Goal: Information Seeking & Learning: Learn about a topic

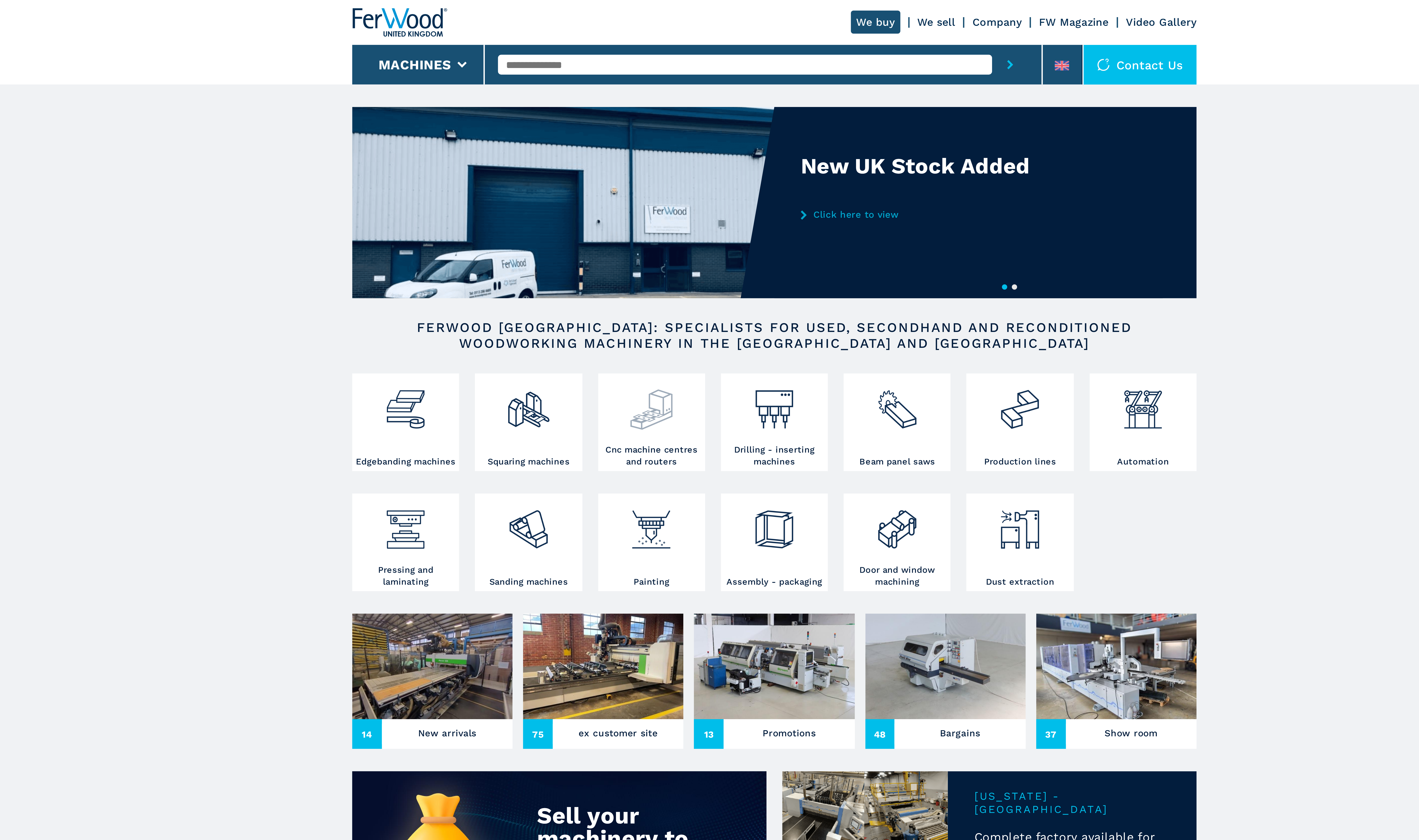
click at [670, 142] on img at bounding box center [669, 135] width 15 height 19
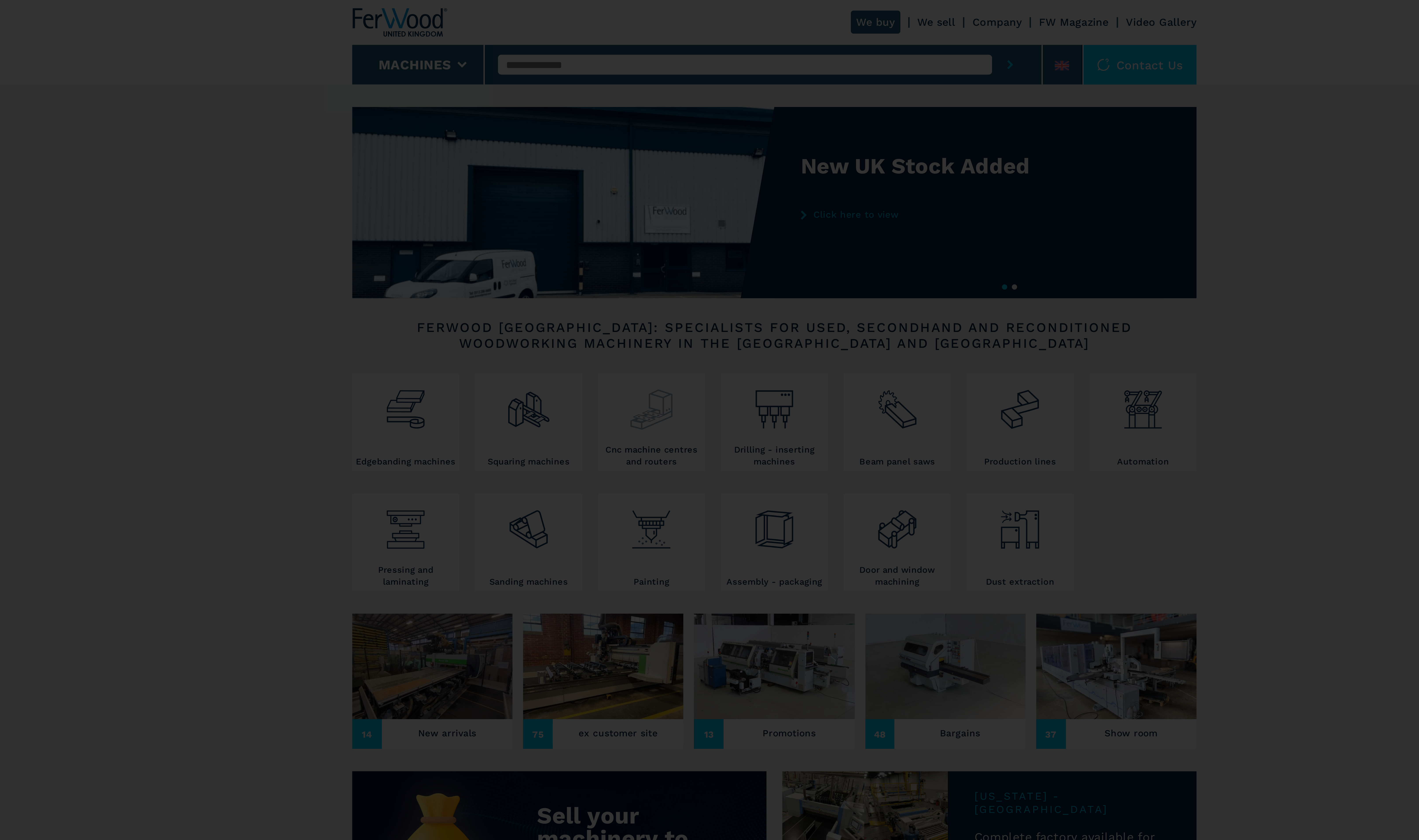
select select "**********"
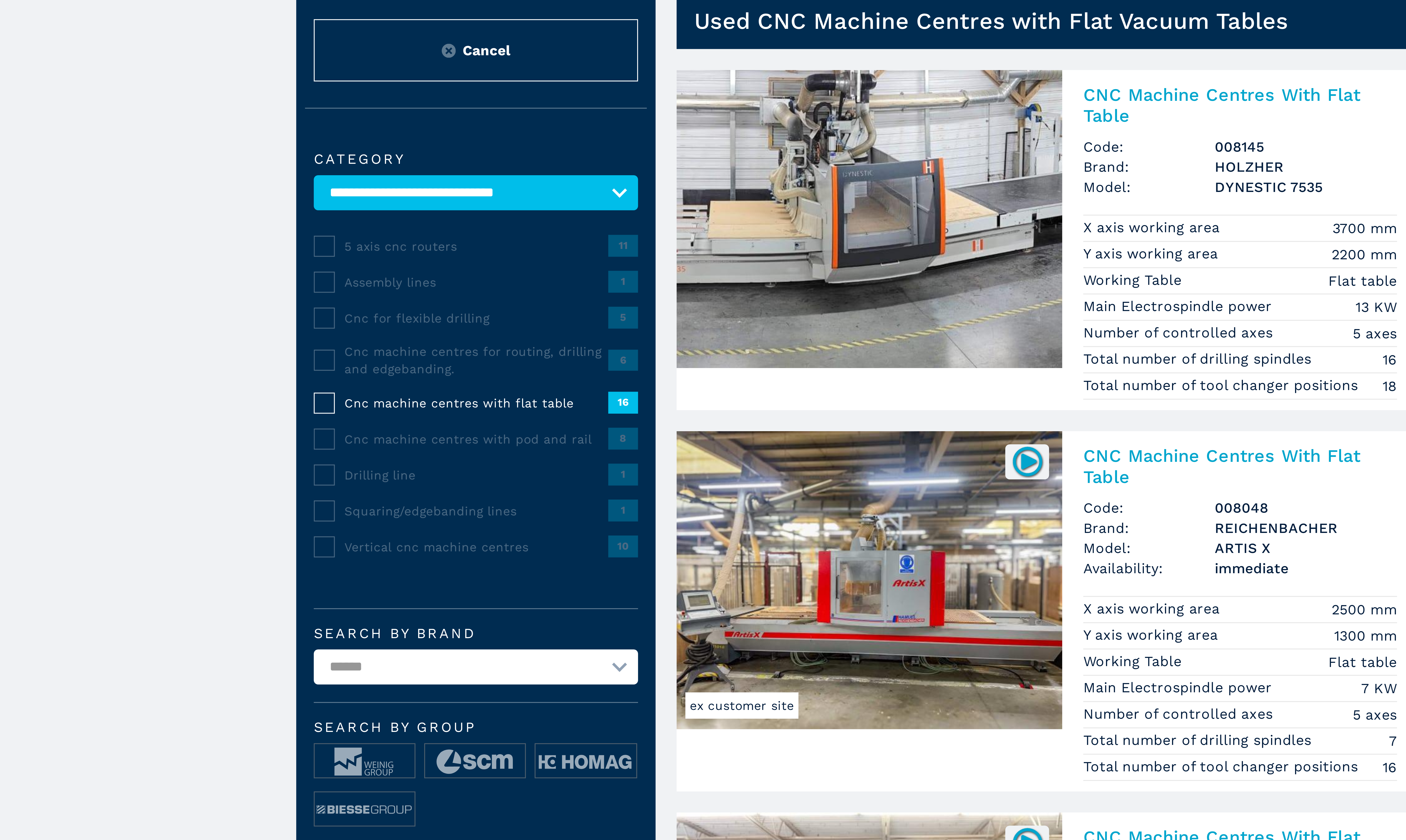
click at [605, 210] on select "**********" at bounding box center [607, 208] width 82 height 9
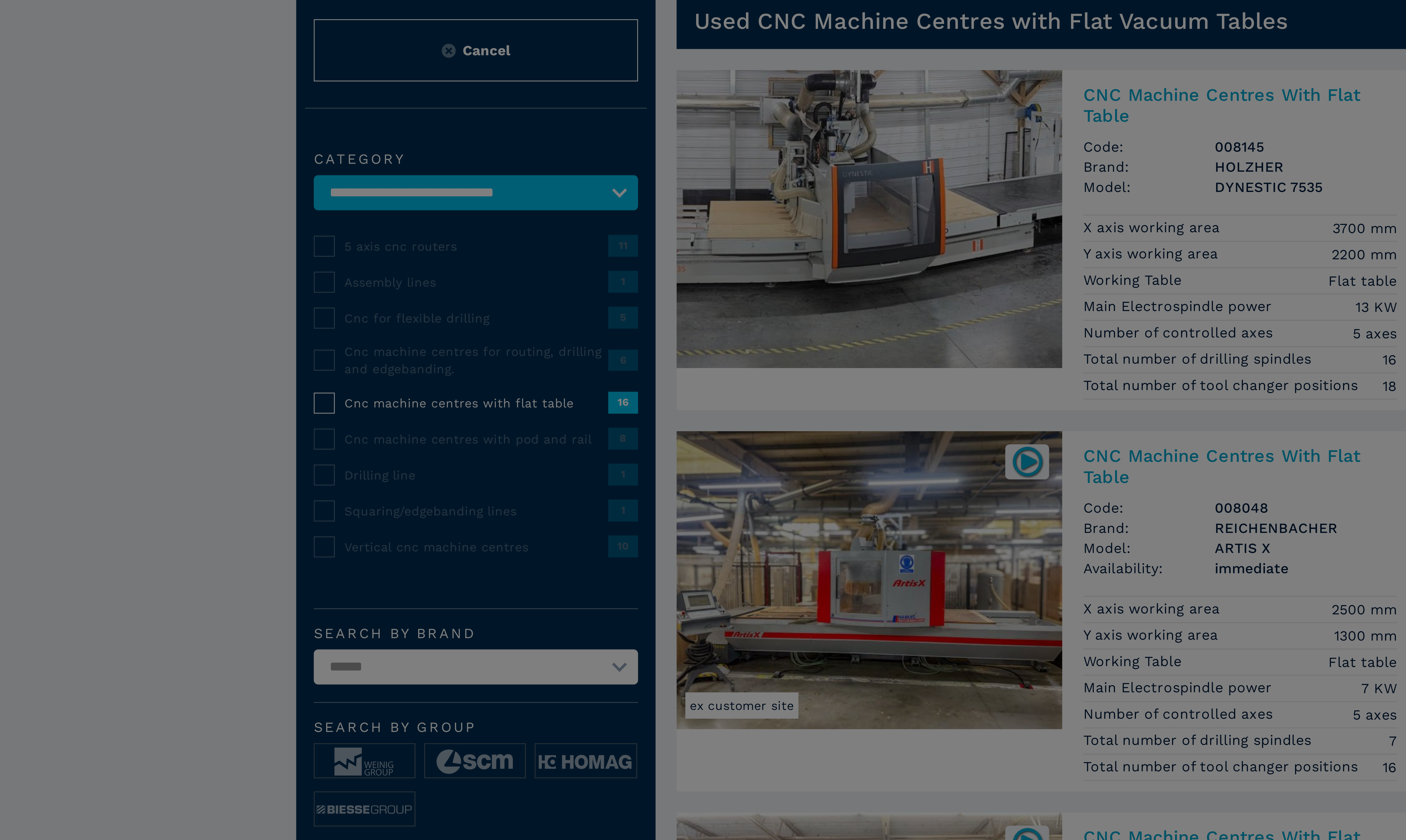
select select "**********"
click at [566, 204] on select "**********" at bounding box center [607, 208] width 82 height 9
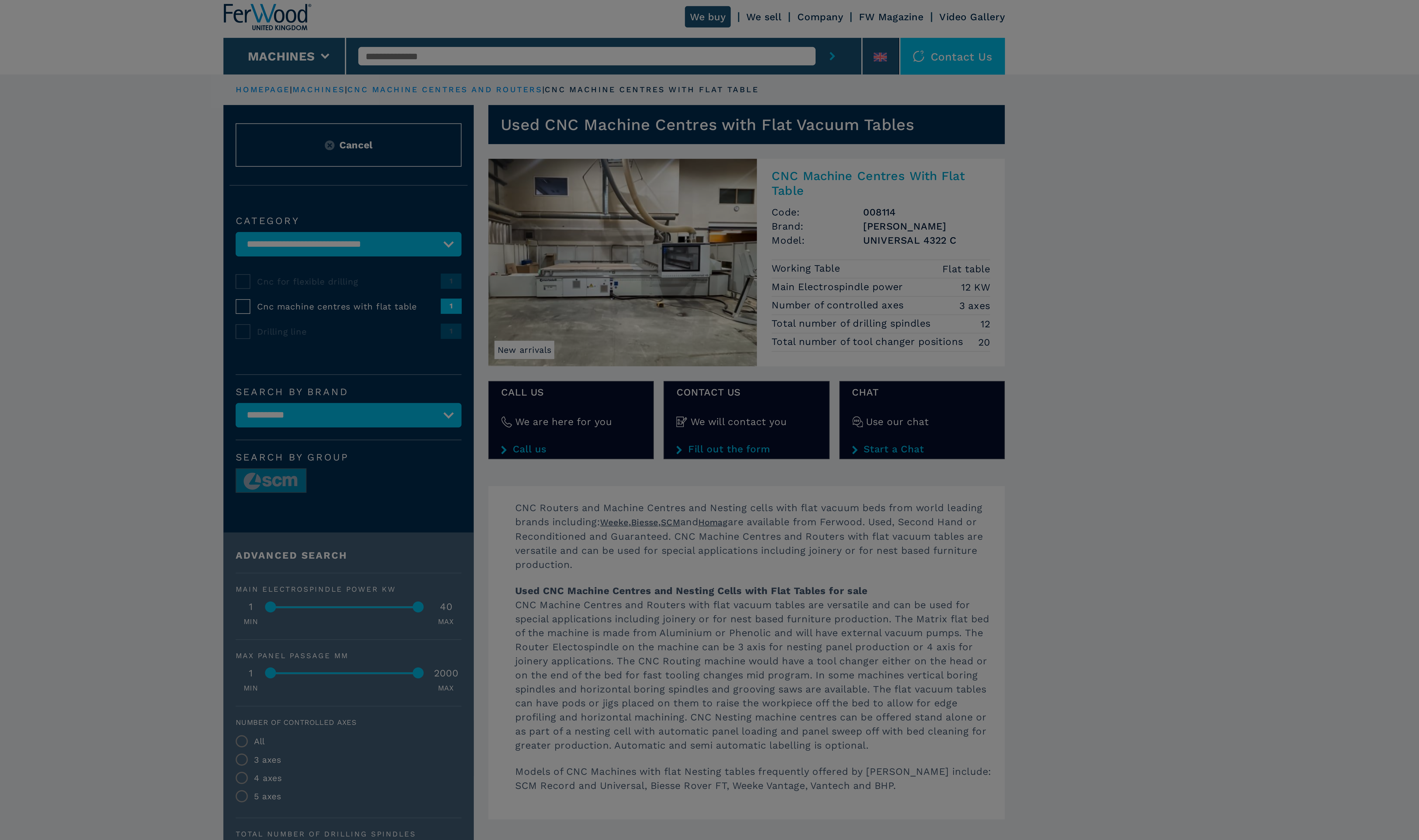
click at [878, 134] on div "newsletter Don't miss out the best available deals Sign up for the Ferwood news…" at bounding box center [710, 420] width 1419 height 840
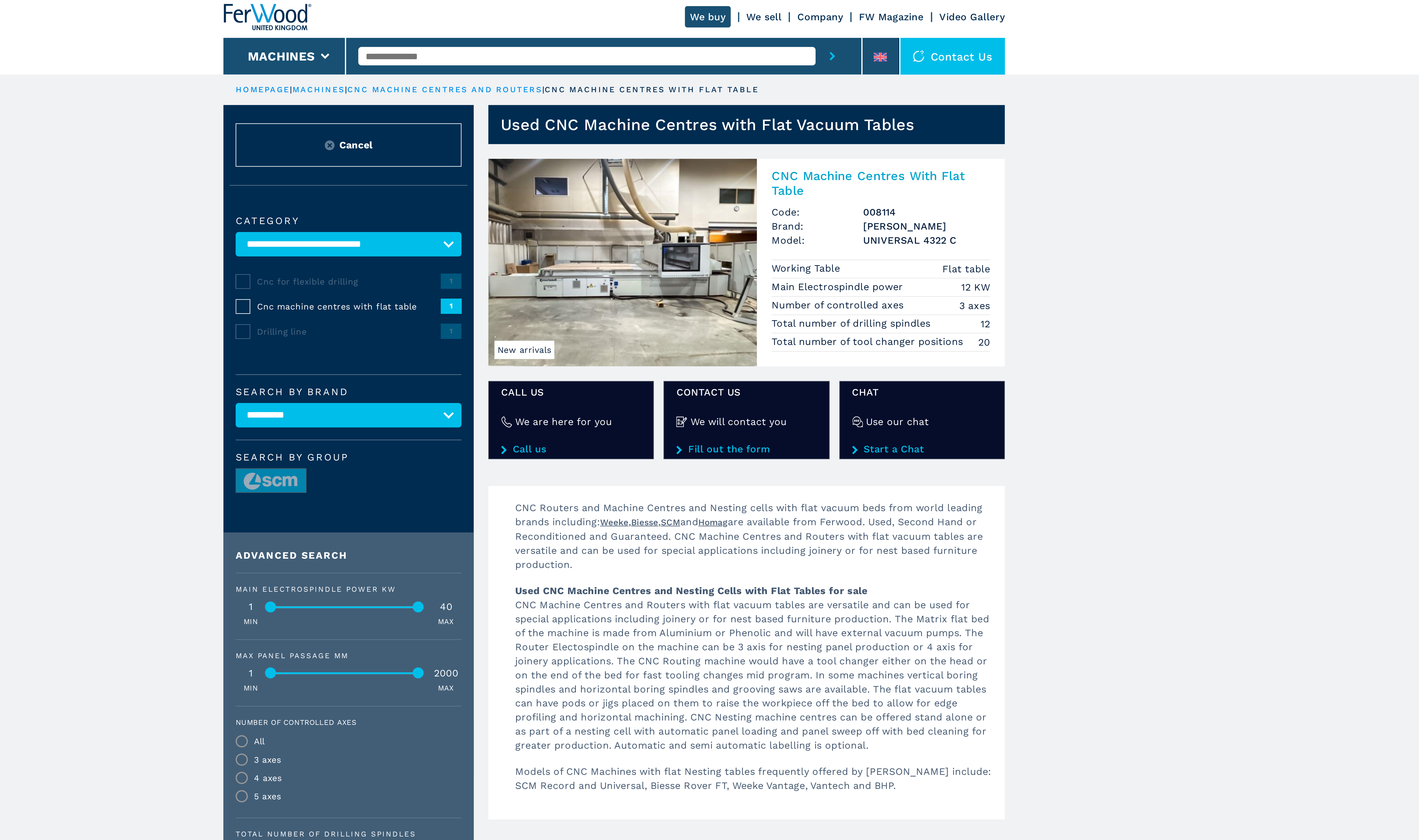
click at [707, 99] on img at bounding box center [713, 96] width 97 height 75
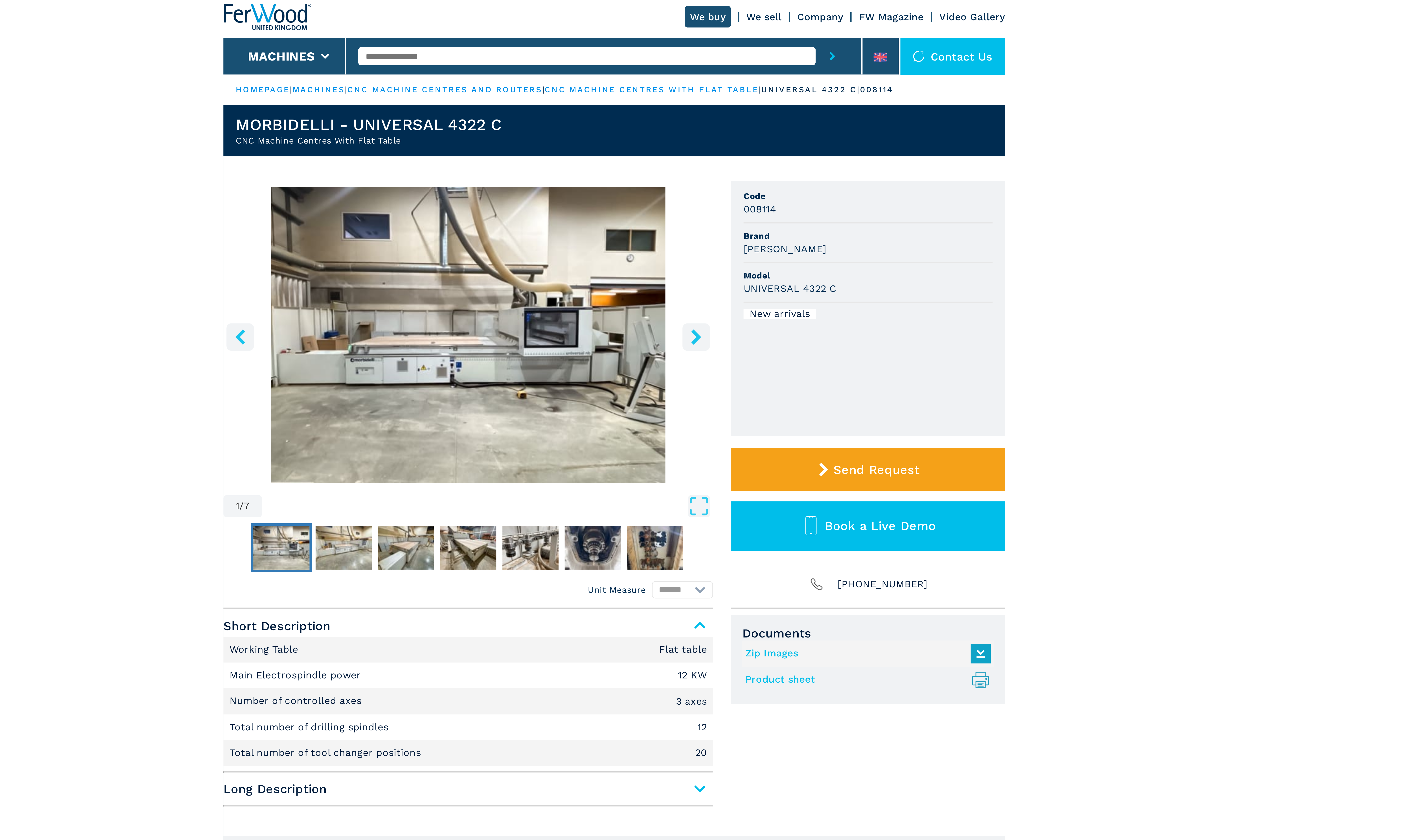
click at [738, 122] on icon "right-button" at bounding box center [739, 123] width 6 height 6
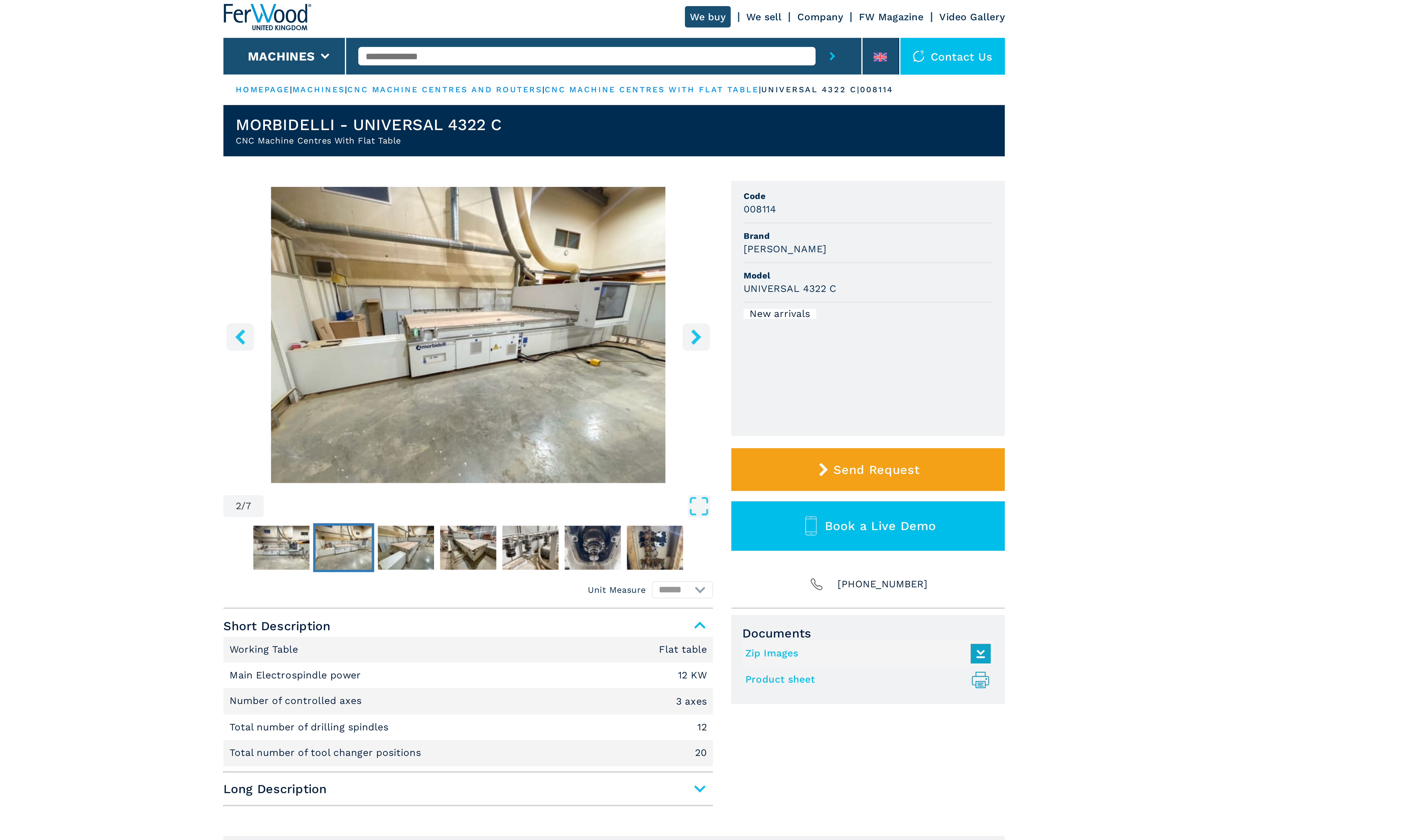
click at [738, 122] on icon "right-button" at bounding box center [739, 123] width 6 height 6
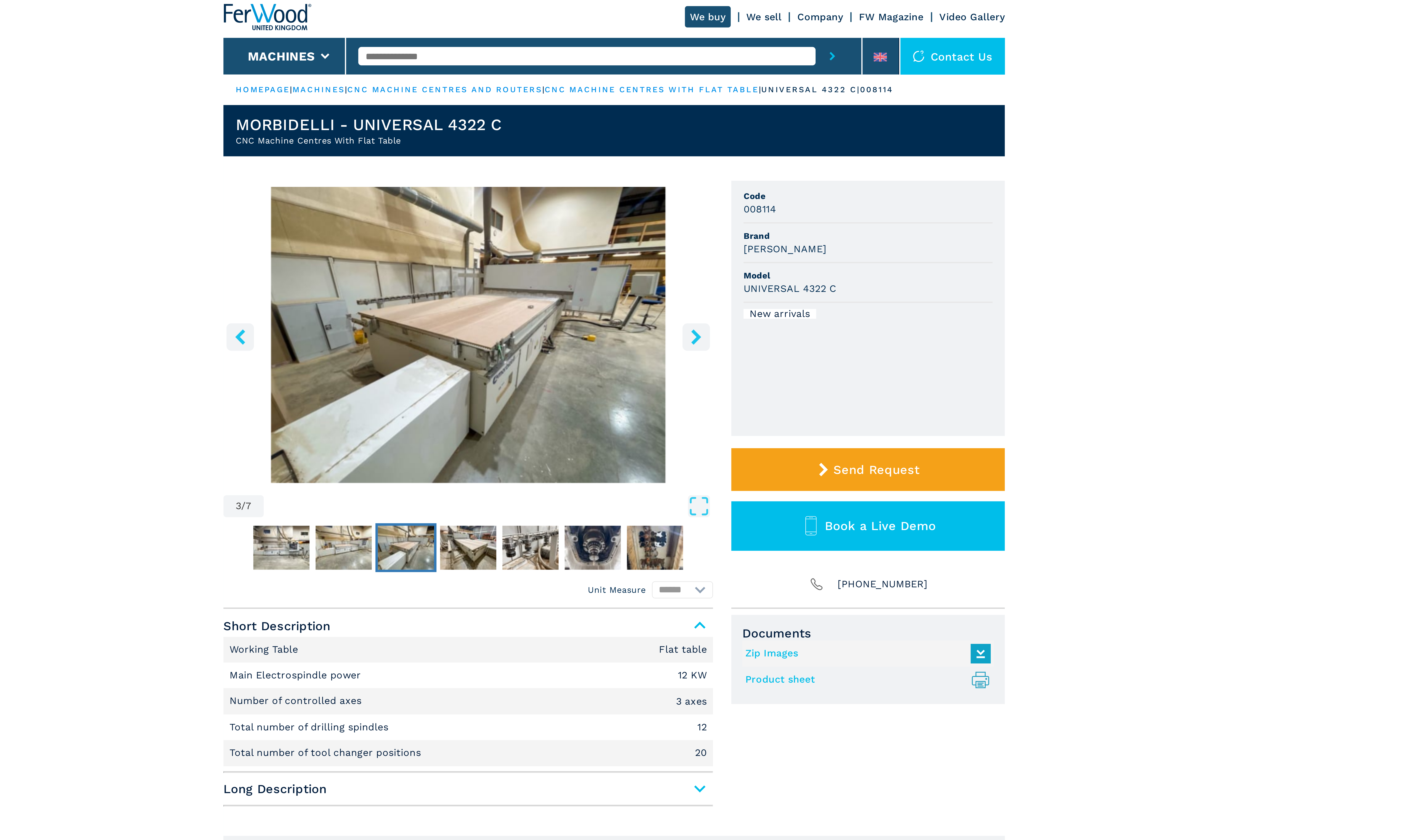
click at [738, 122] on icon "right-button" at bounding box center [739, 123] width 6 height 6
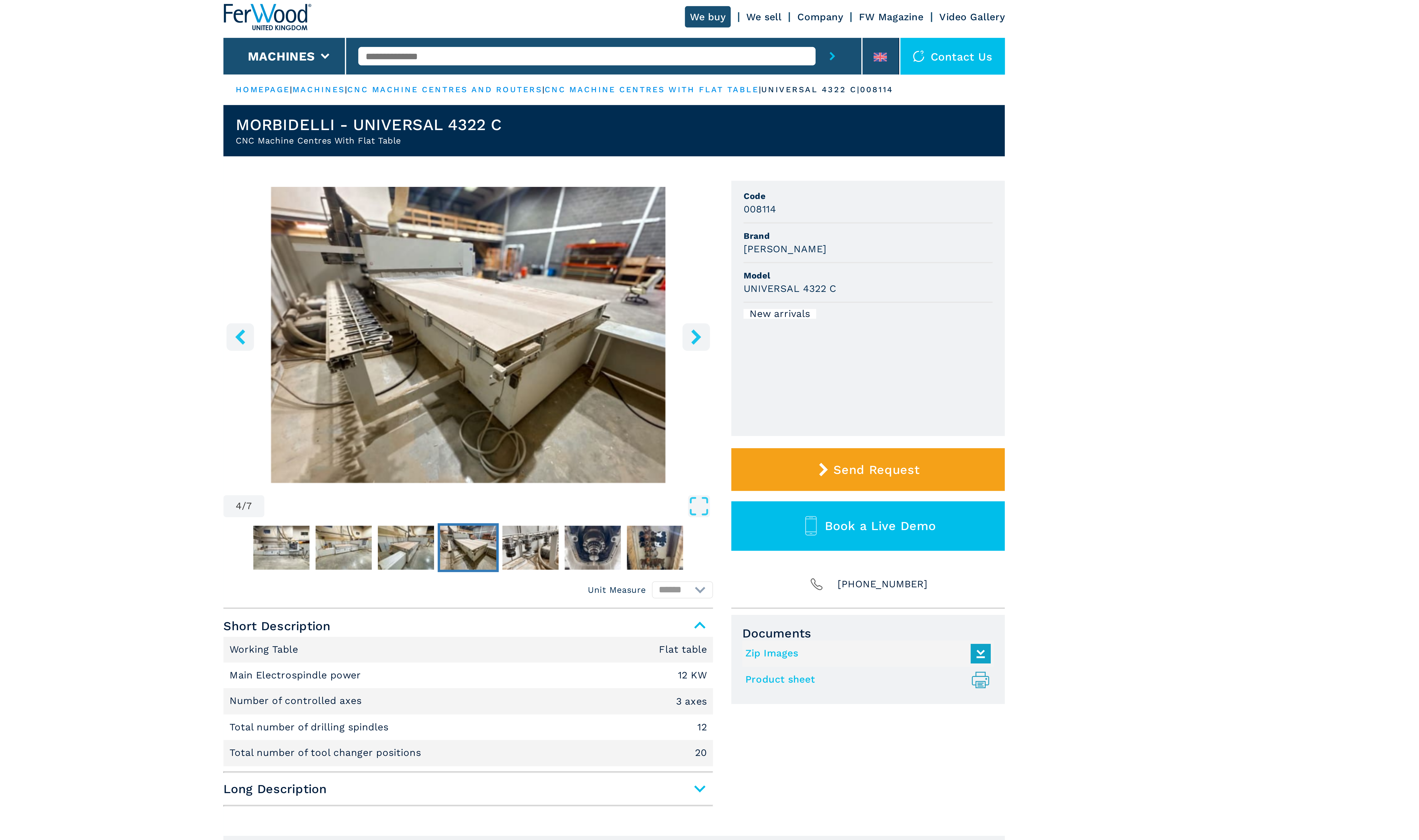
click at [738, 122] on icon "right-button" at bounding box center [739, 123] width 6 height 6
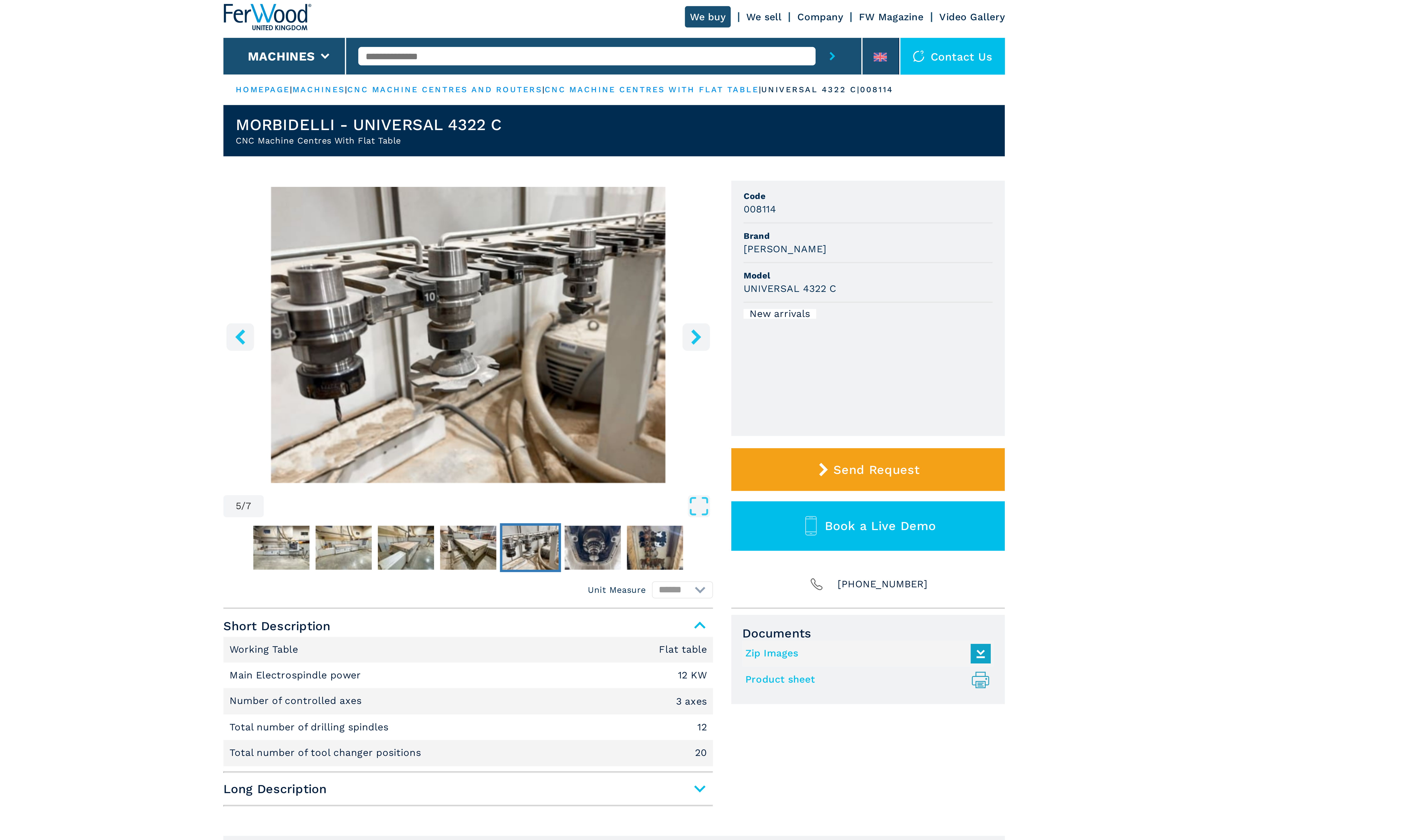
click at [738, 122] on icon "right-button" at bounding box center [739, 123] width 6 height 6
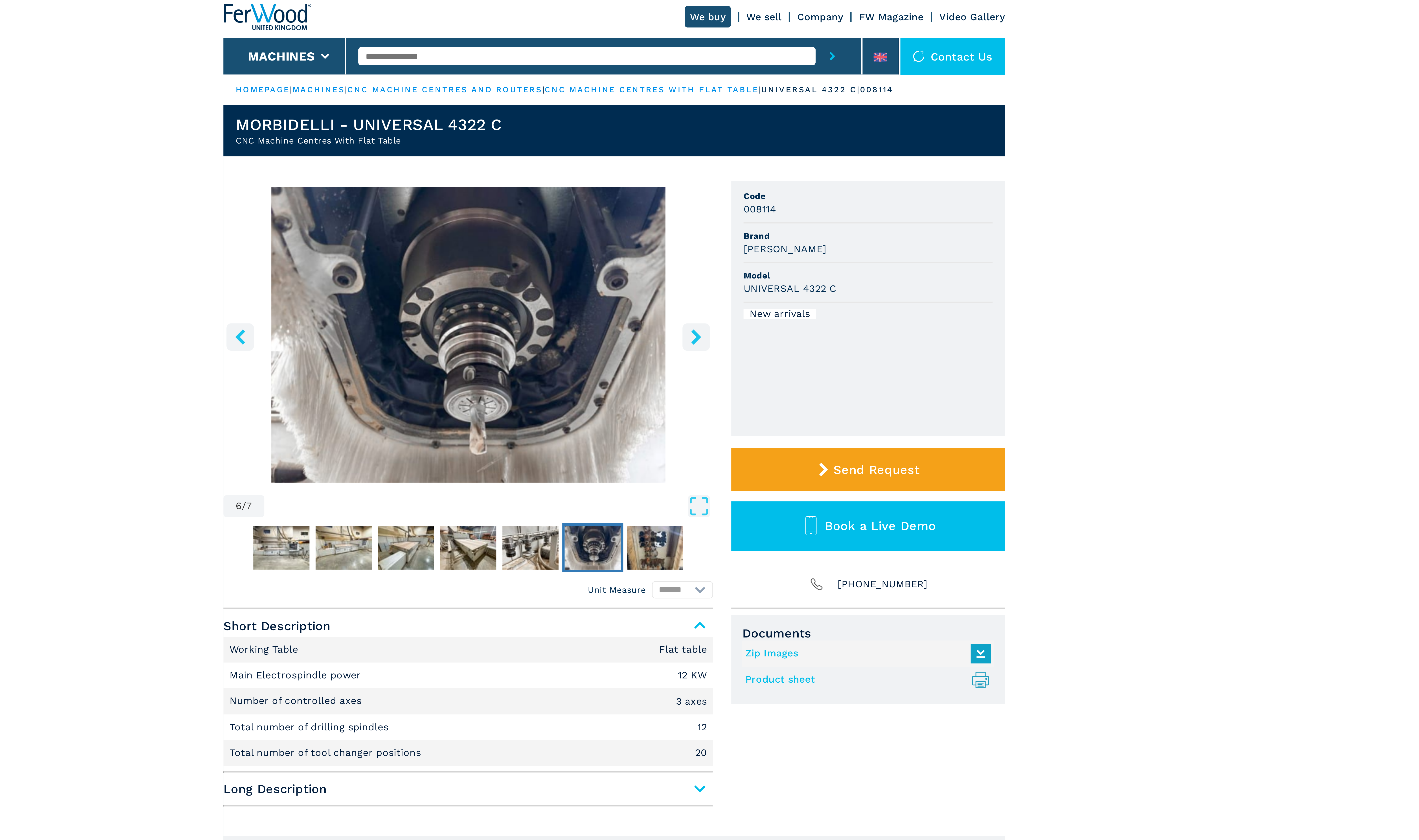
click at [738, 122] on icon "right-button" at bounding box center [739, 123] width 6 height 6
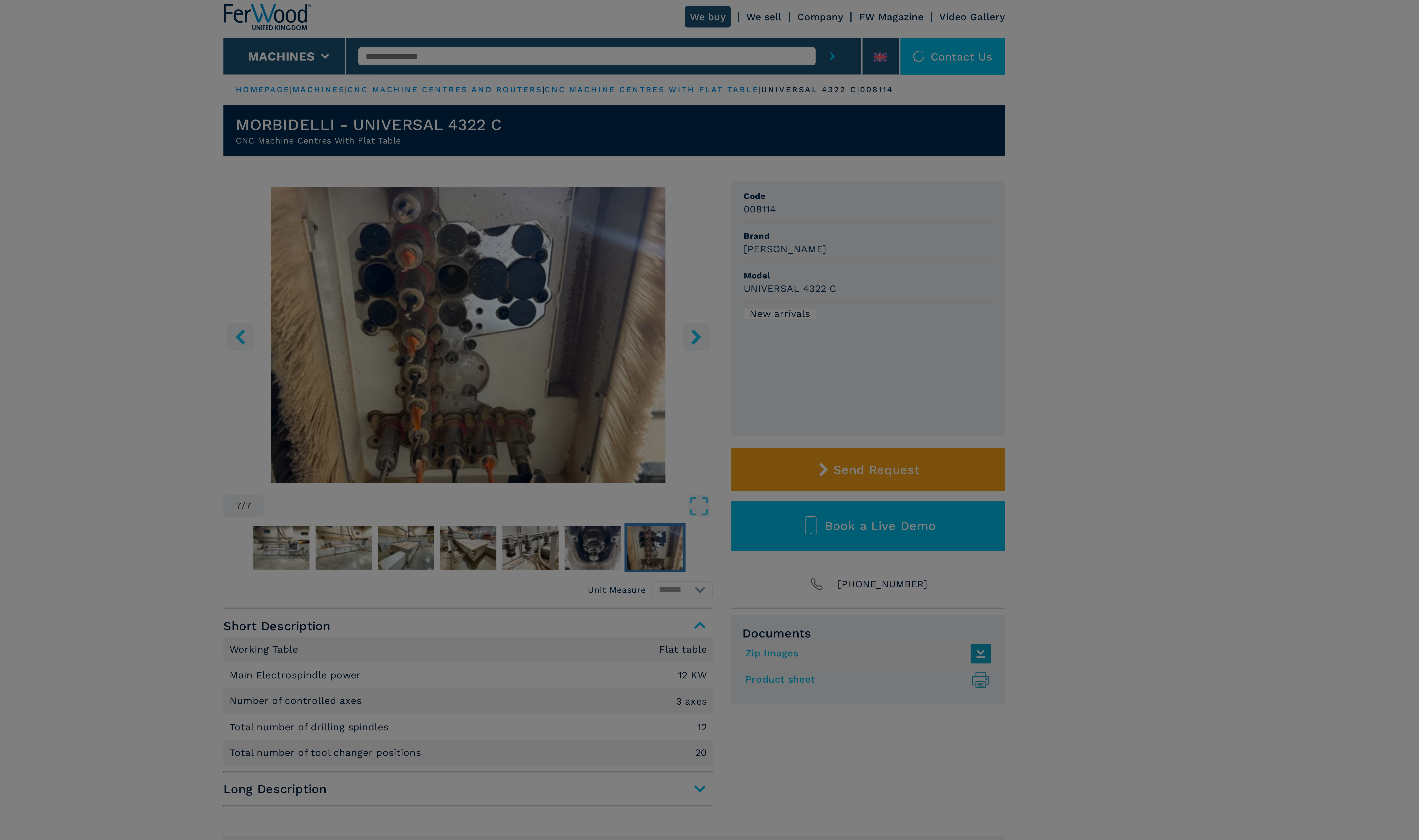
click at [738, 122] on div "newsletter Don't miss out the best available deals Sign up for the Ferwood news…" at bounding box center [710, 420] width 1419 height 840
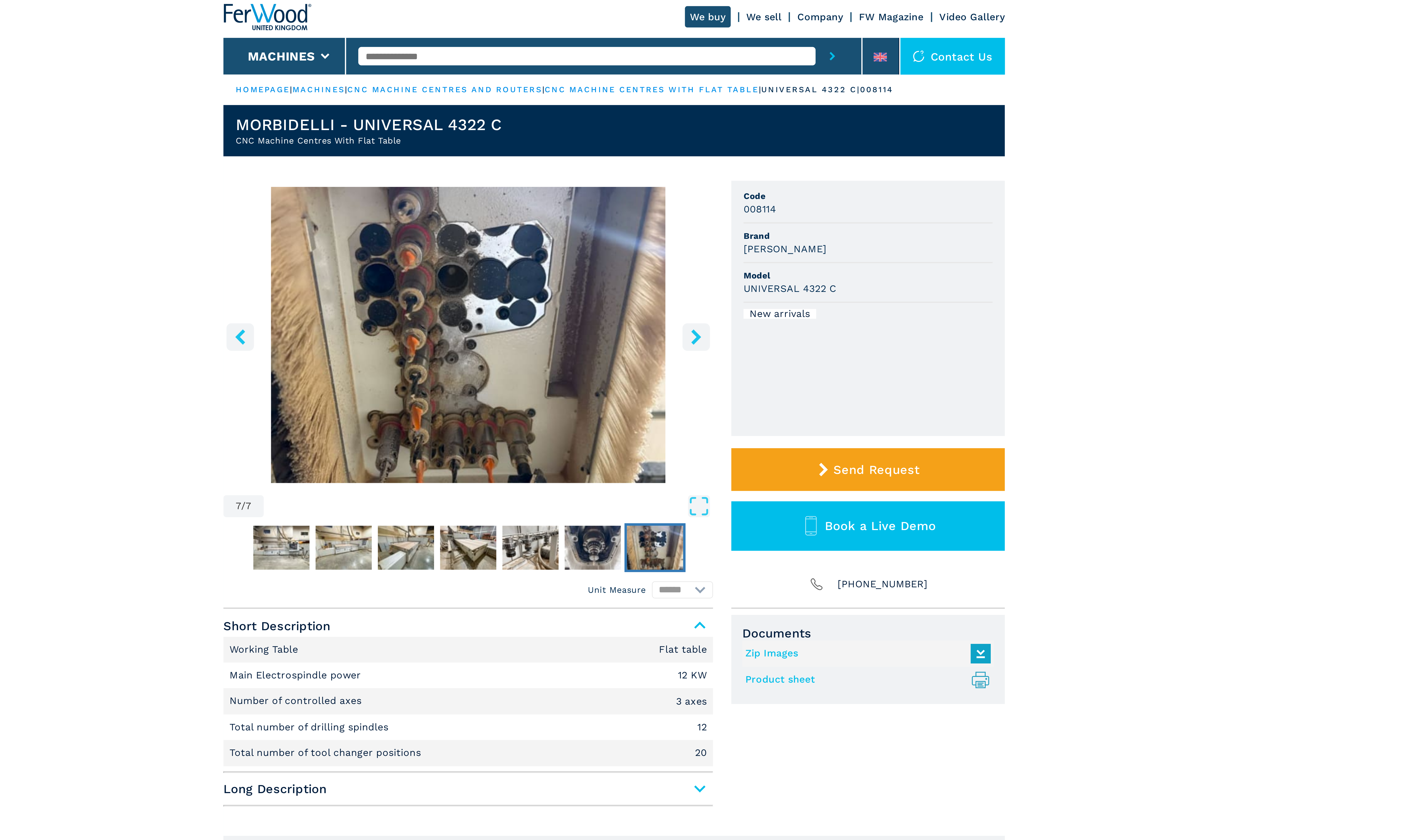
click at [738, 122] on icon "right-button" at bounding box center [739, 123] width 6 height 6
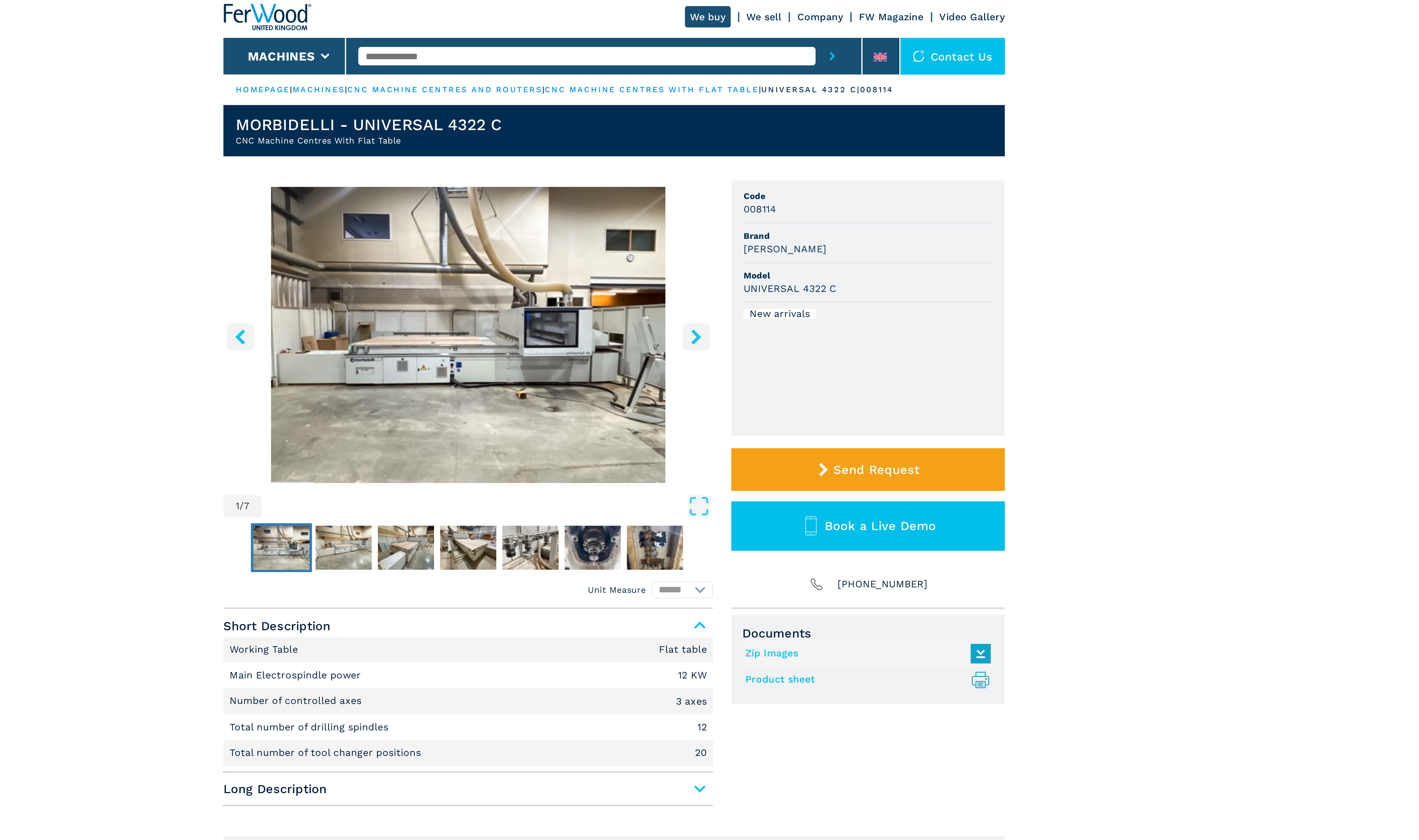
click at [738, 122] on icon "right-button" at bounding box center [739, 123] width 6 height 6
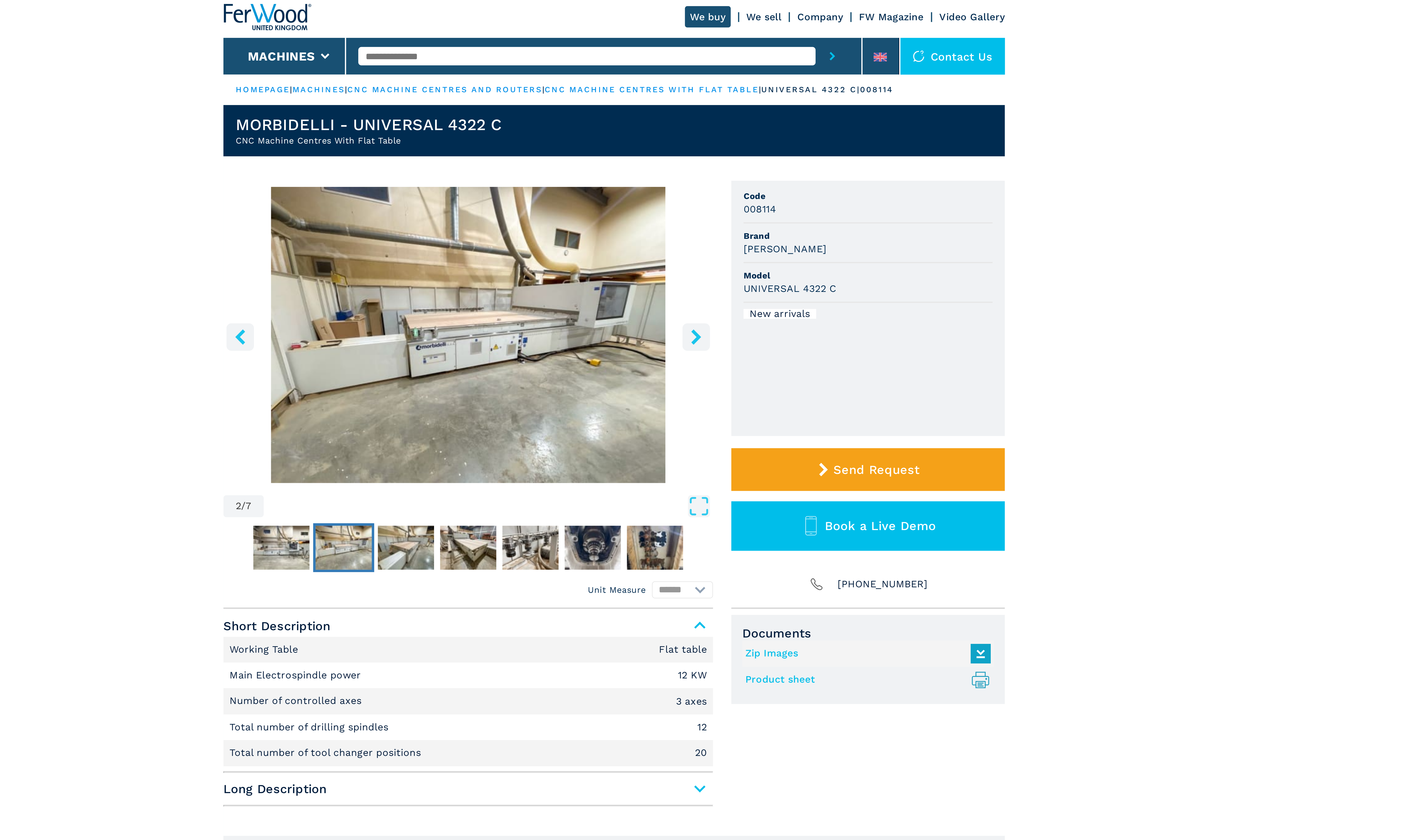
click at [738, 122] on icon "right-button" at bounding box center [739, 123] width 6 height 6
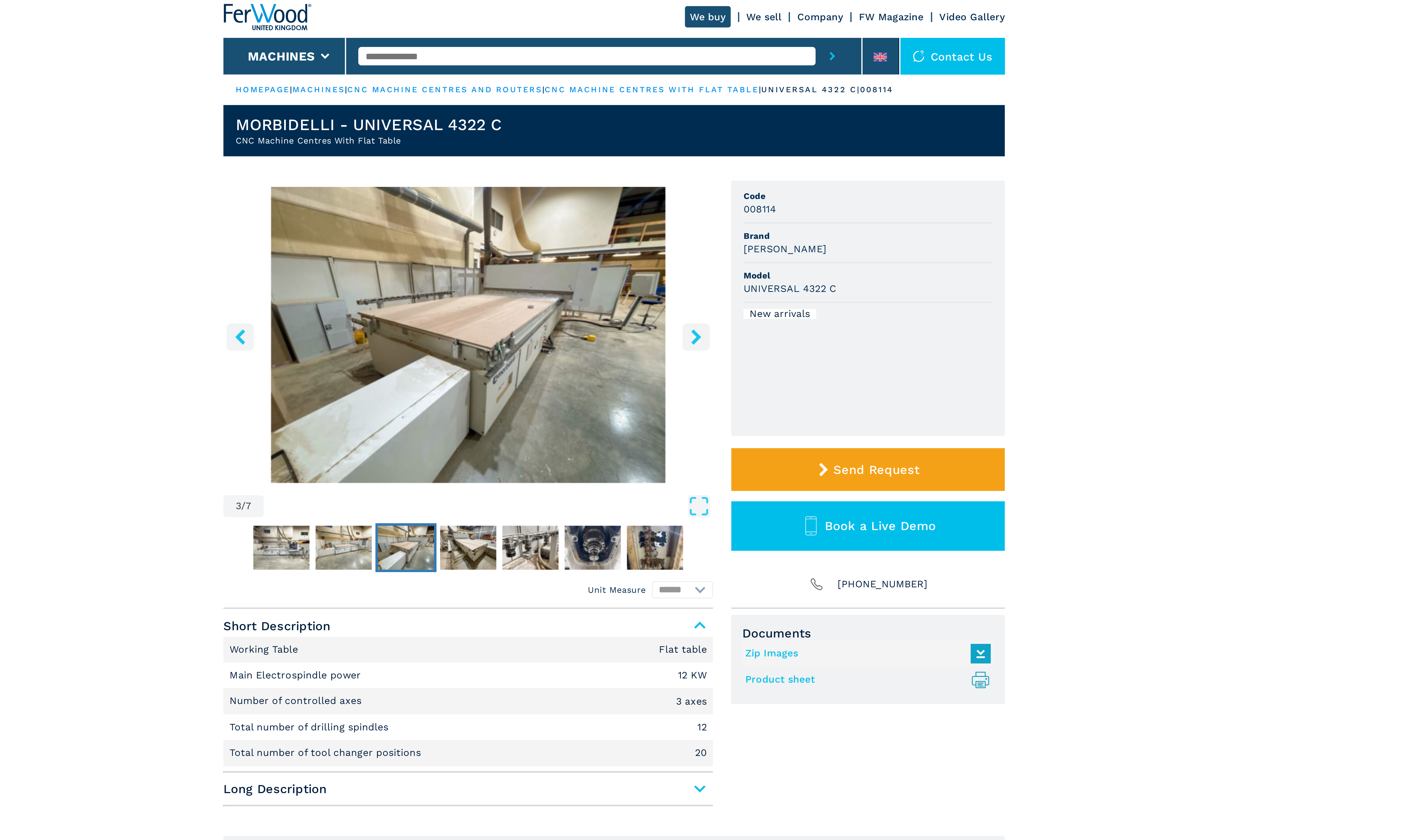
click at [738, 122] on icon "right-button" at bounding box center [739, 123] width 6 height 6
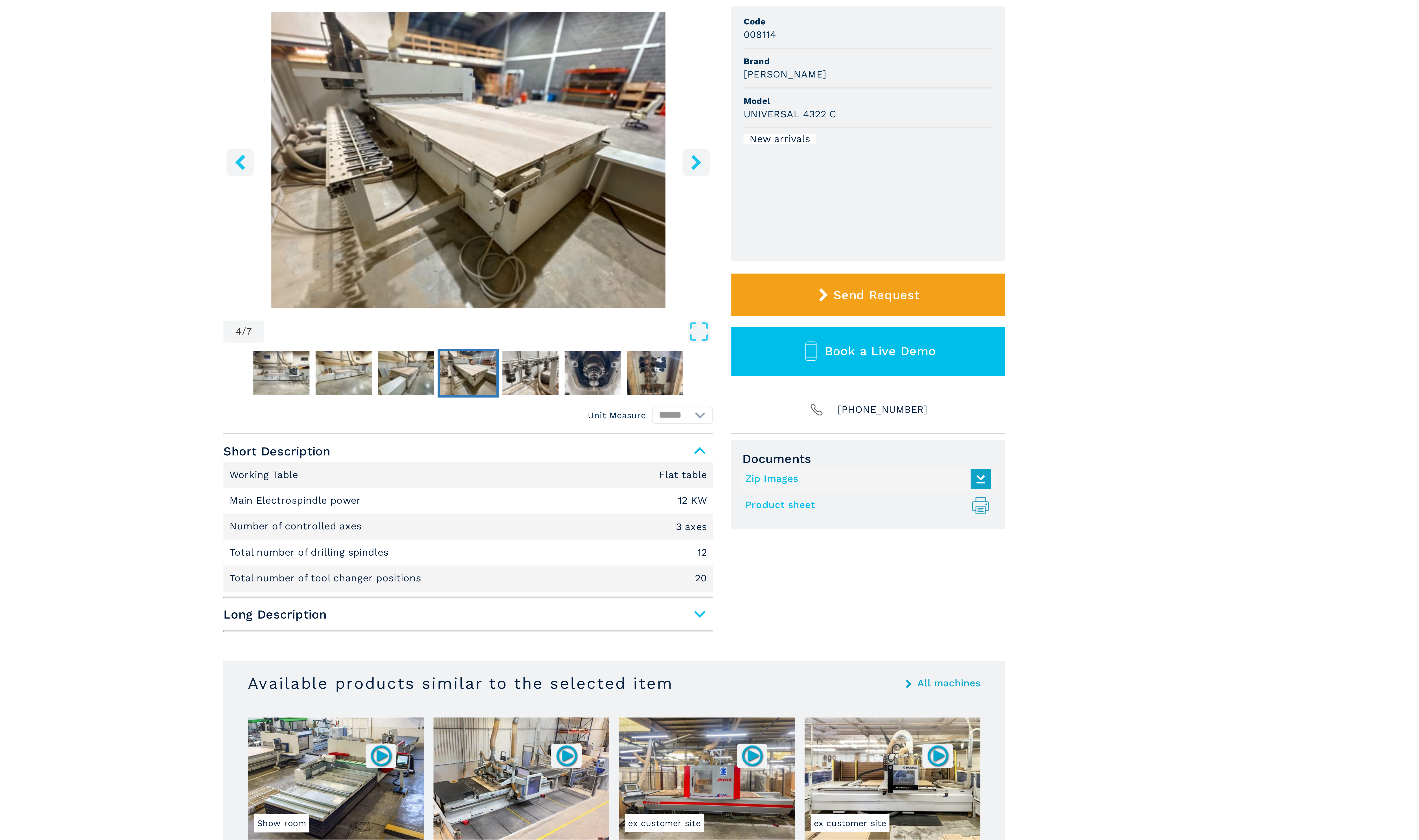
click at [737, 288] on span "Long Description" at bounding box center [657, 285] width 176 height 8
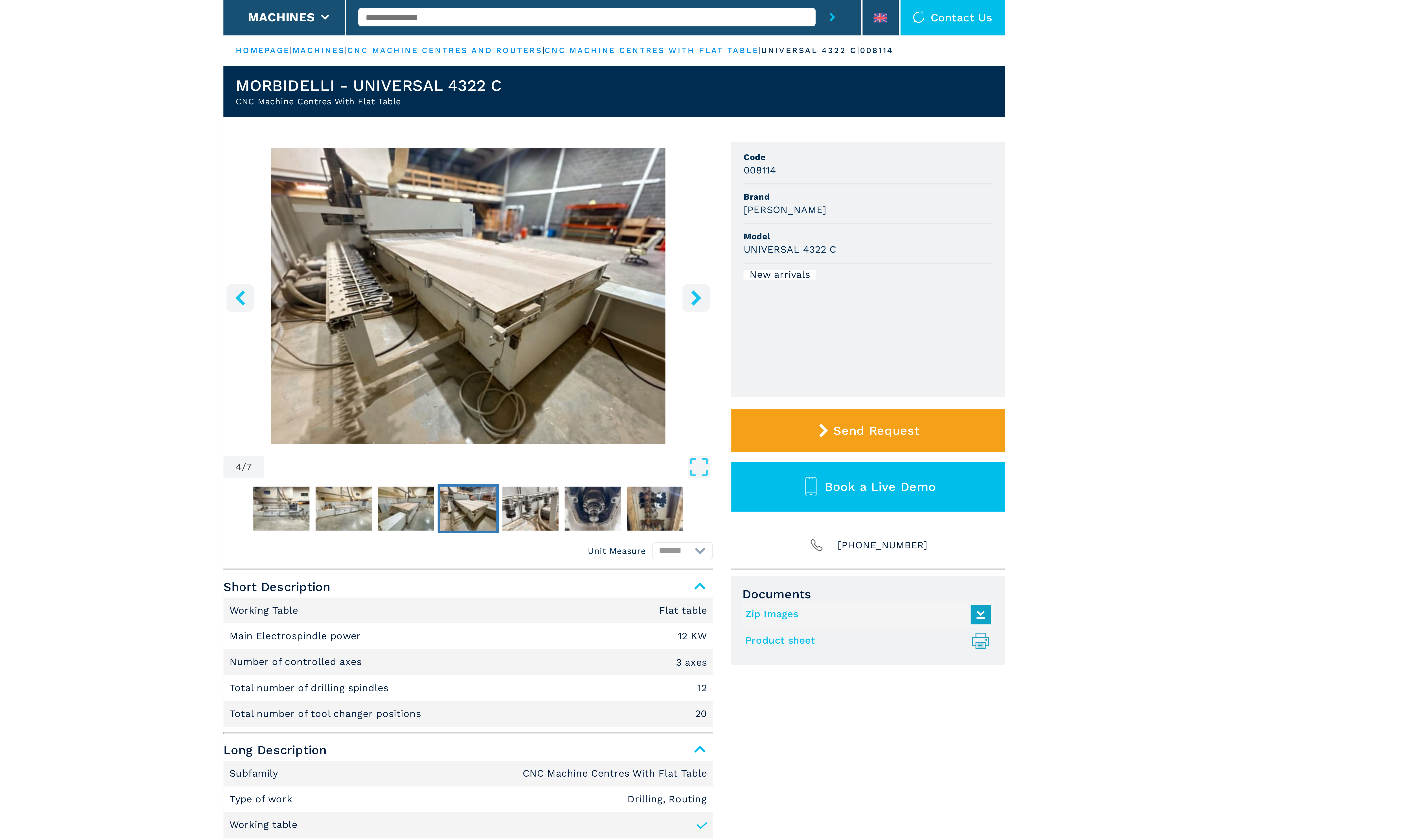
click at [739, 120] on button "right-button" at bounding box center [739, 123] width 10 height 10
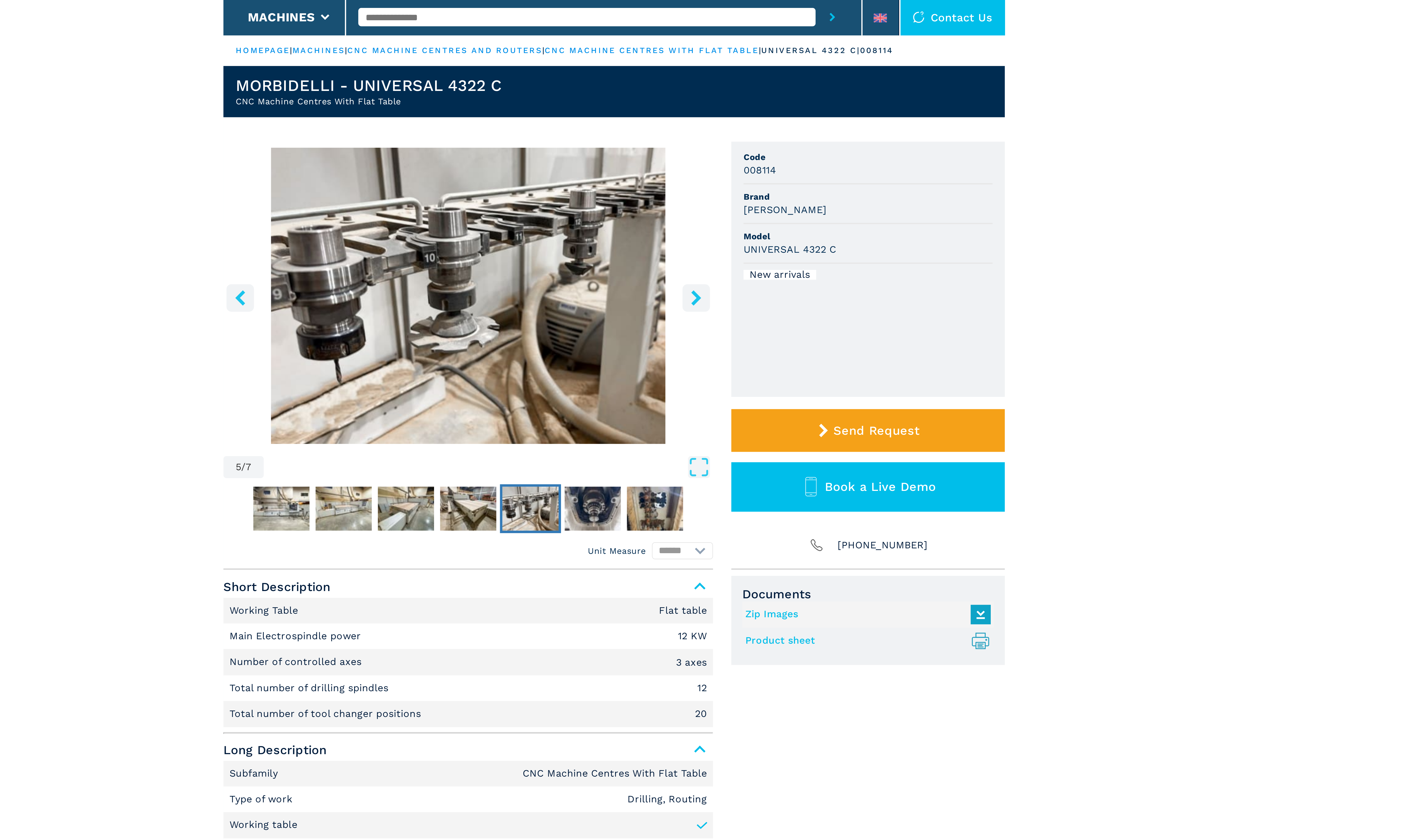
click at [738, 128] on button "right-button" at bounding box center [739, 123] width 10 height 10
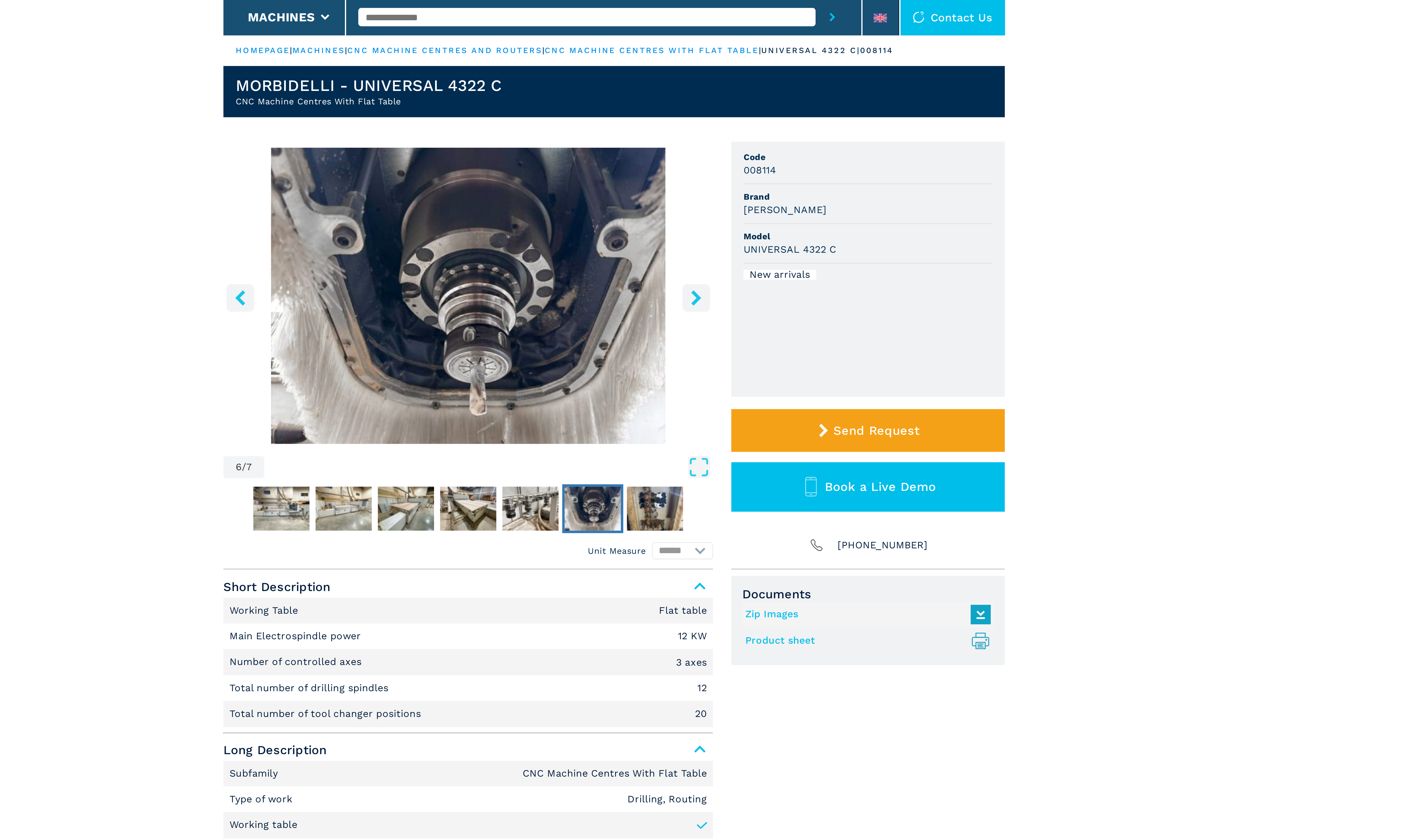
click at [736, 128] on button "right-button" at bounding box center [739, 123] width 10 height 10
click at [739, 125] on icon "right-button" at bounding box center [739, 123] width 6 height 6
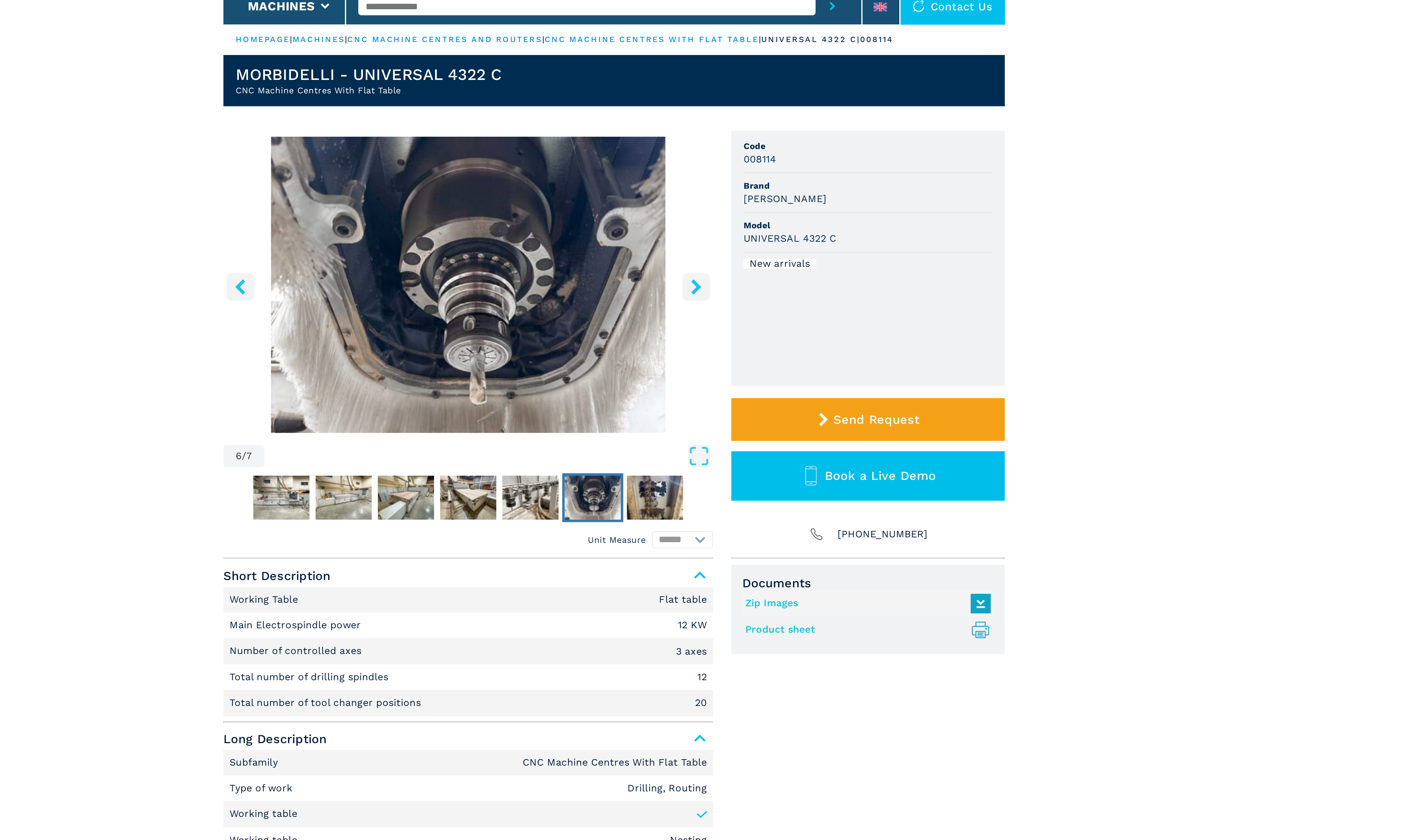
click at [740, 122] on icon "right-button" at bounding box center [739, 123] width 3 height 6
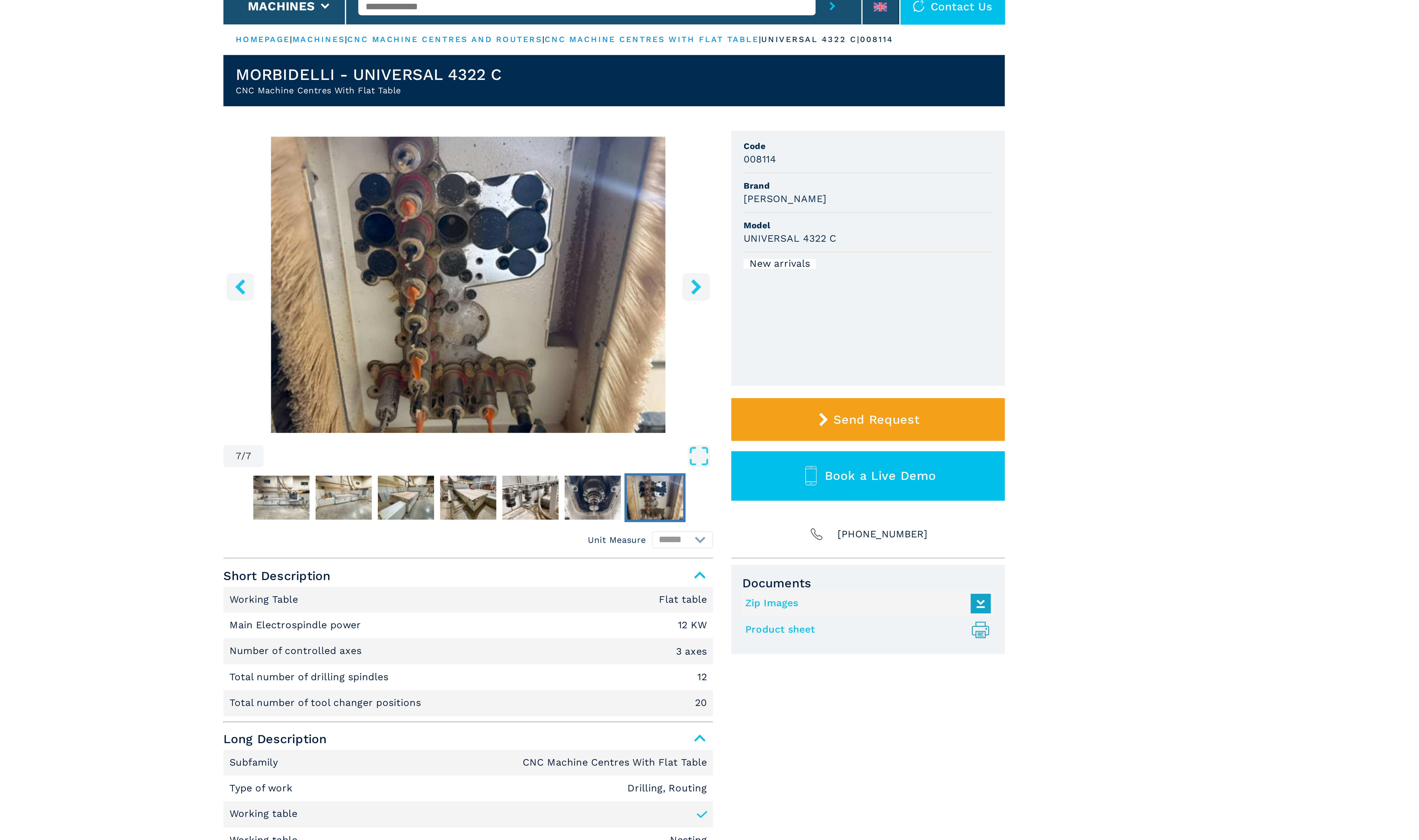
click at [740, 122] on icon "right-button" at bounding box center [739, 123] width 3 height 6
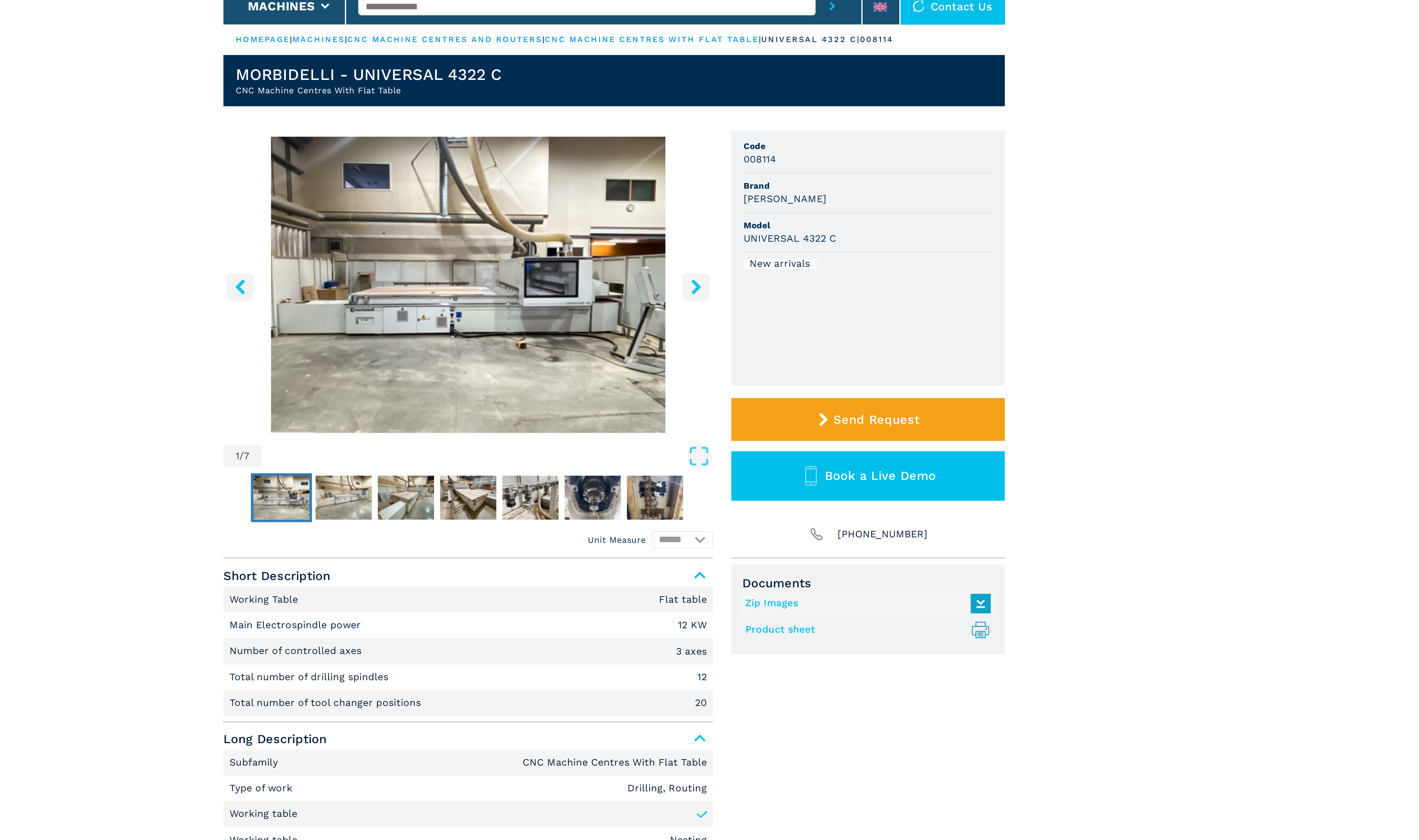
click at [738, 122] on icon "right-button" at bounding box center [739, 123] width 6 height 6
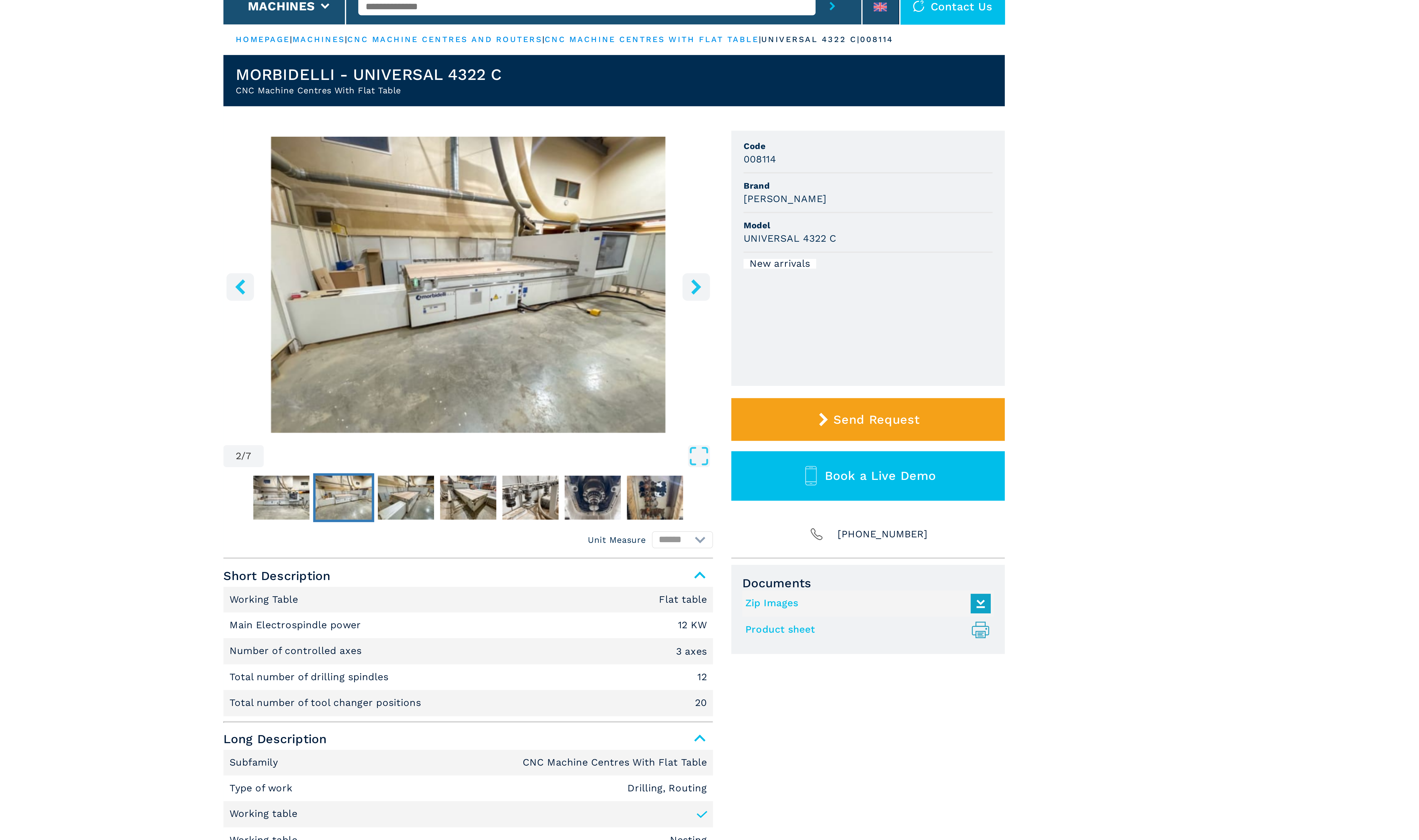
click at [738, 122] on icon "right-button" at bounding box center [739, 123] width 6 height 6
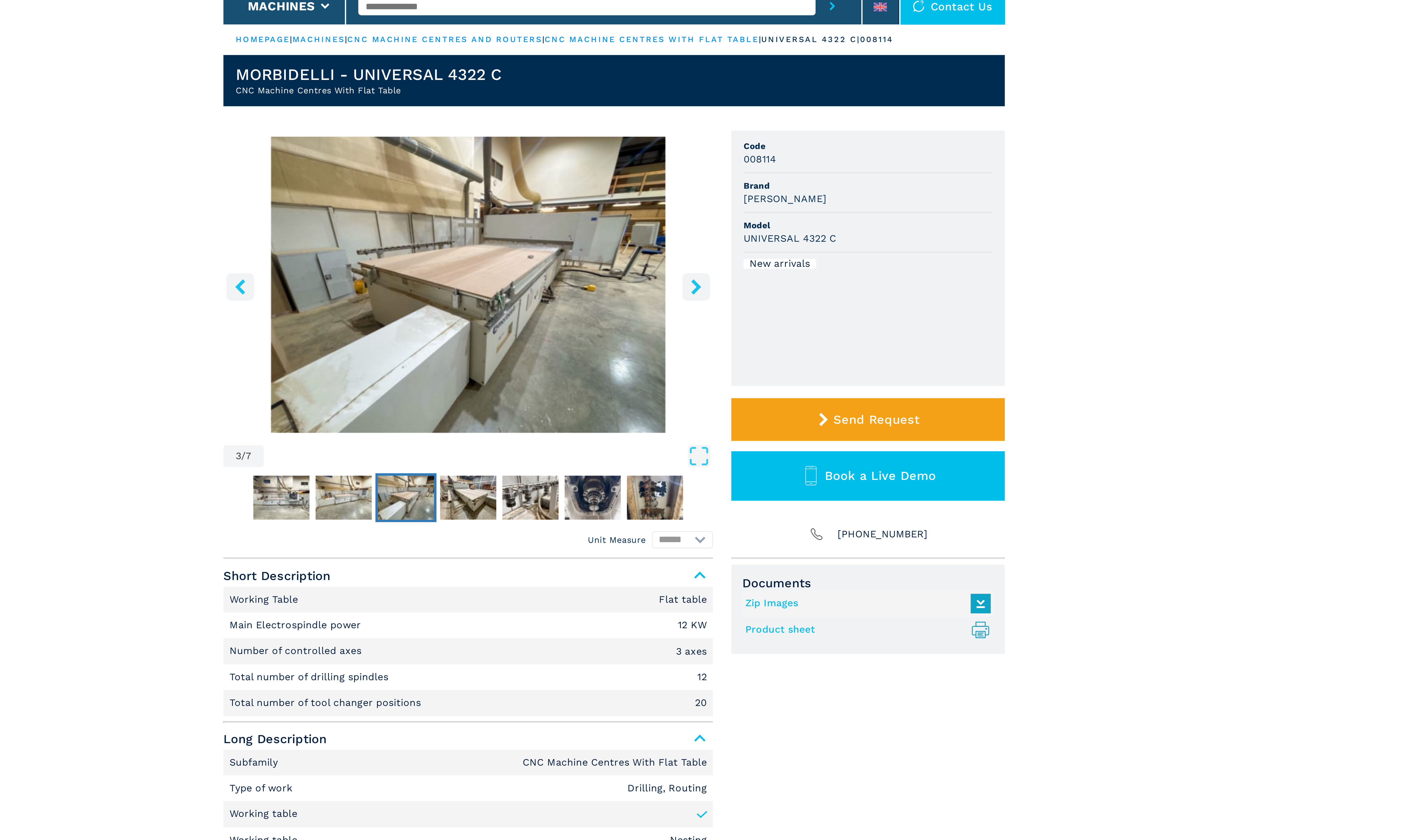
click at [738, 122] on icon "right-button" at bounding box center [739, 123] width 6 height 6
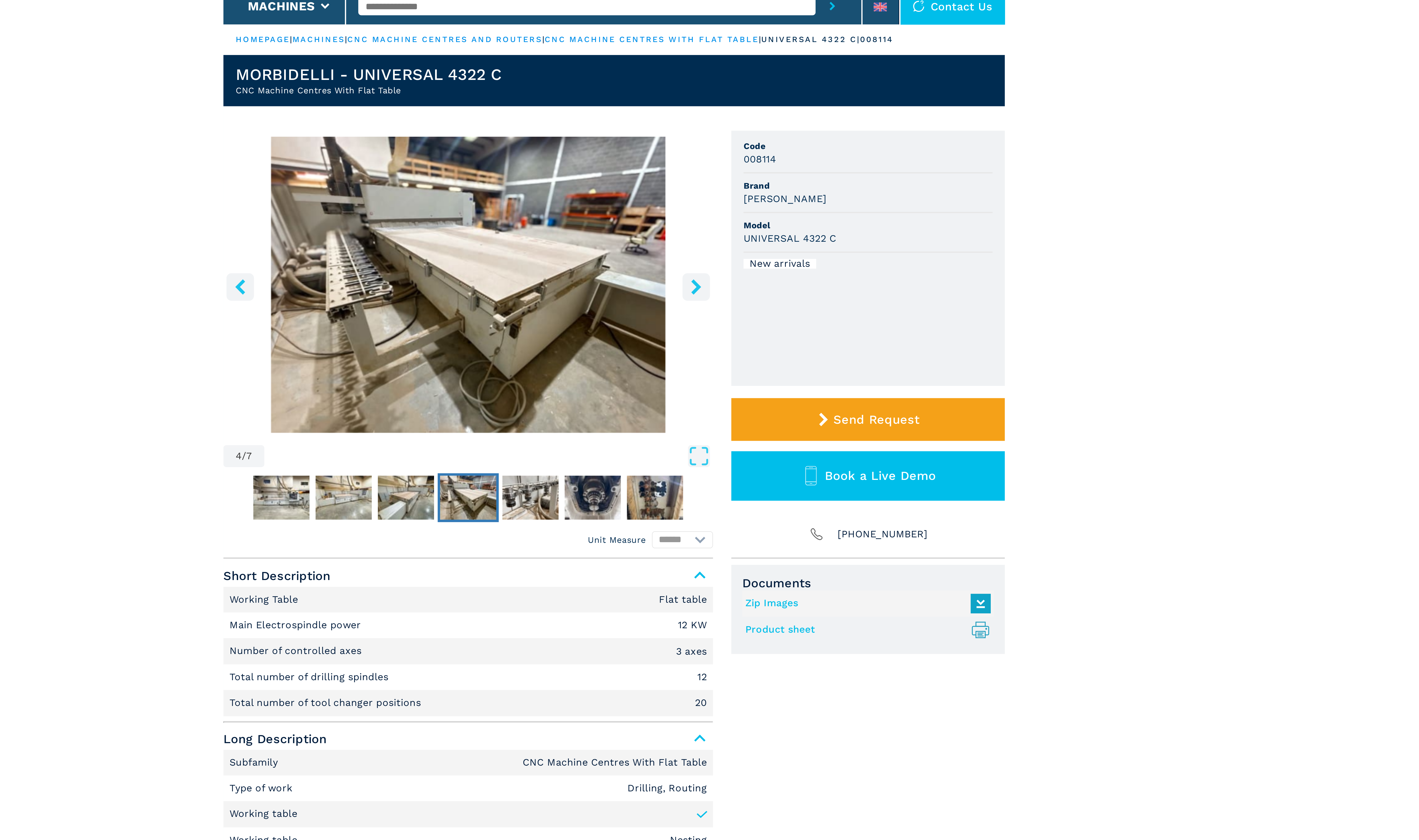
click at [738, 122] on icon "right-button" at bounding box center [739, 123] width 6 height 6
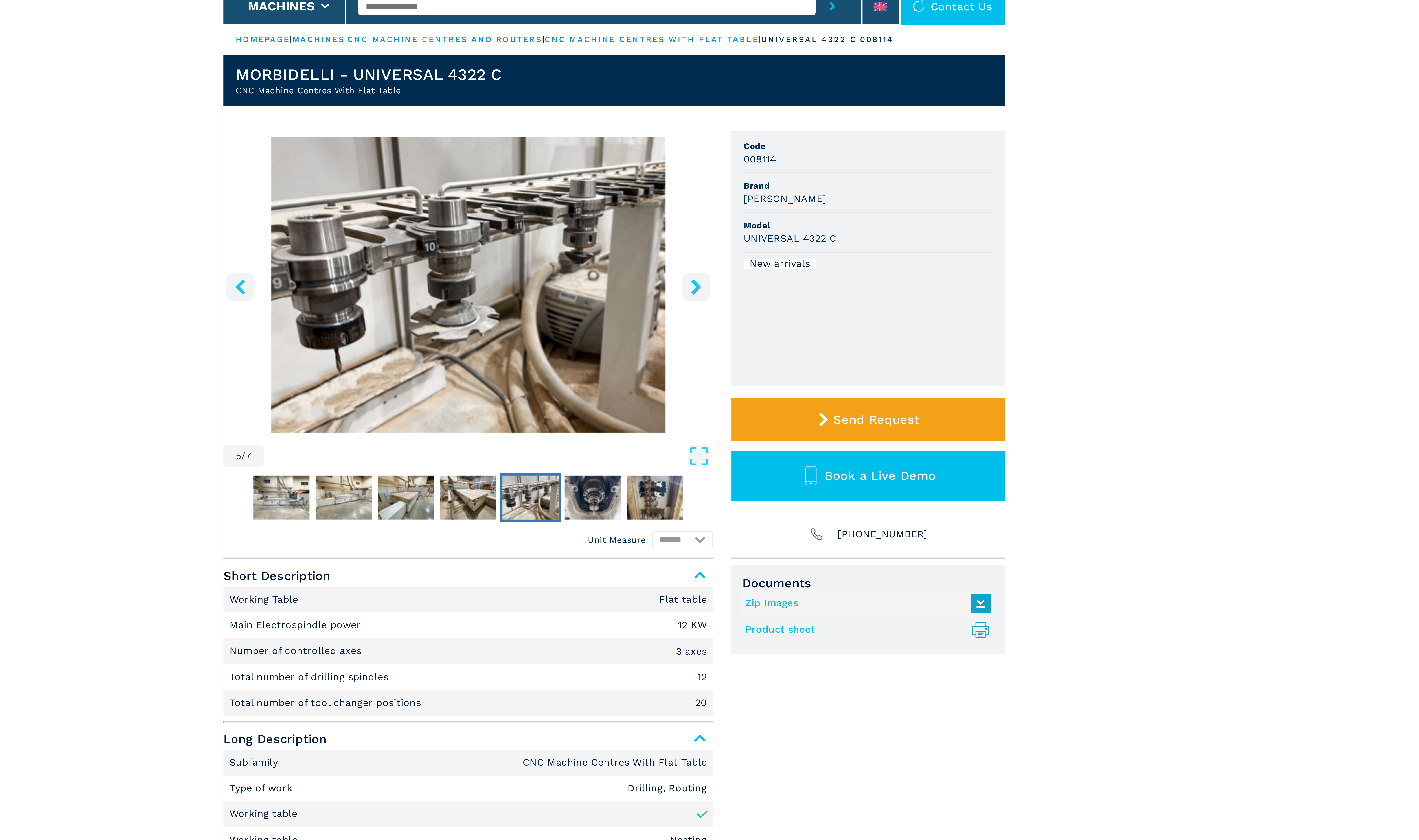
click at [738, 122] on icon "right-button" at bounding box center [739, 123] width 6 height 6
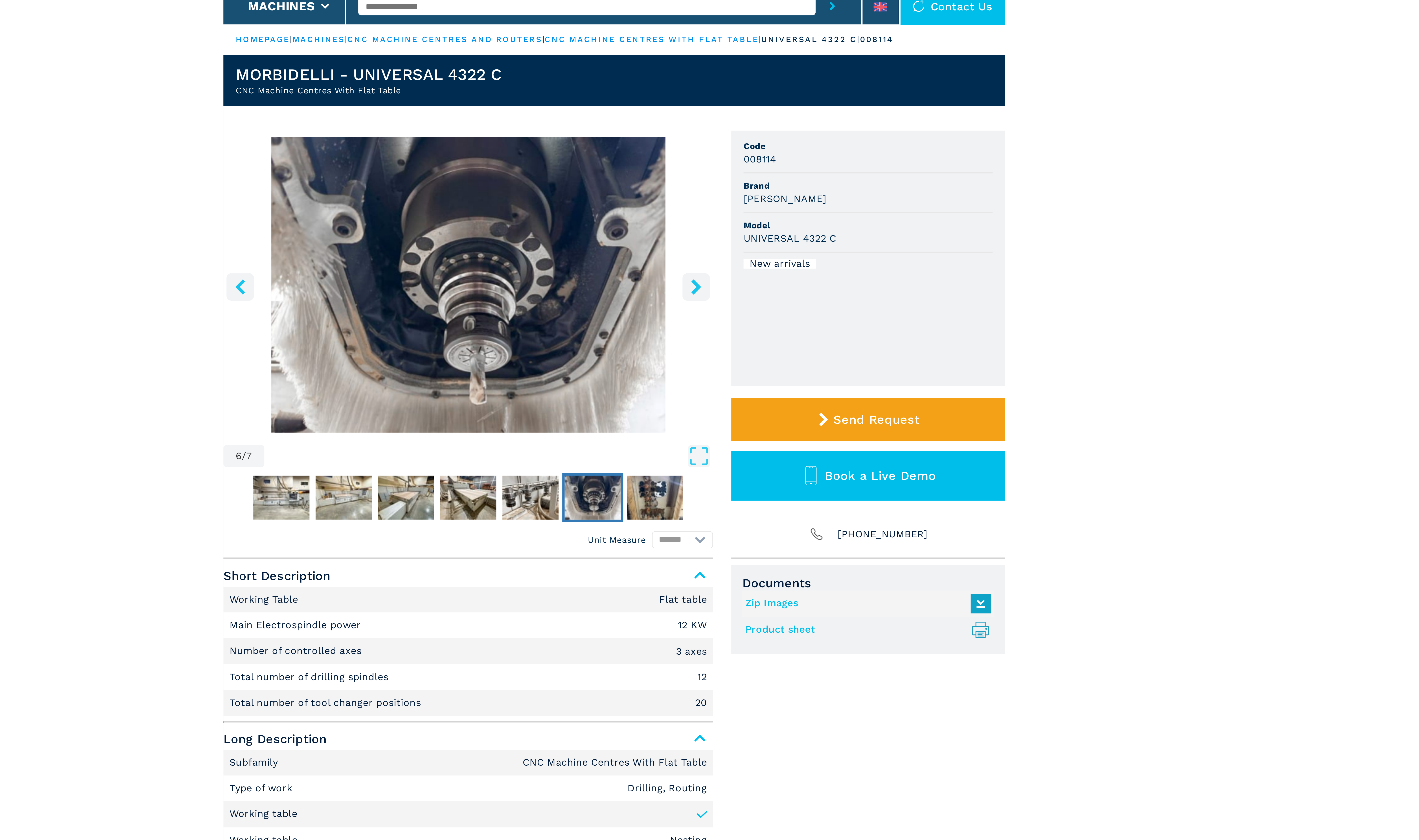
click at [738, 122] on icon "right-button" at bounding box center [739, 123] width 6 height 6
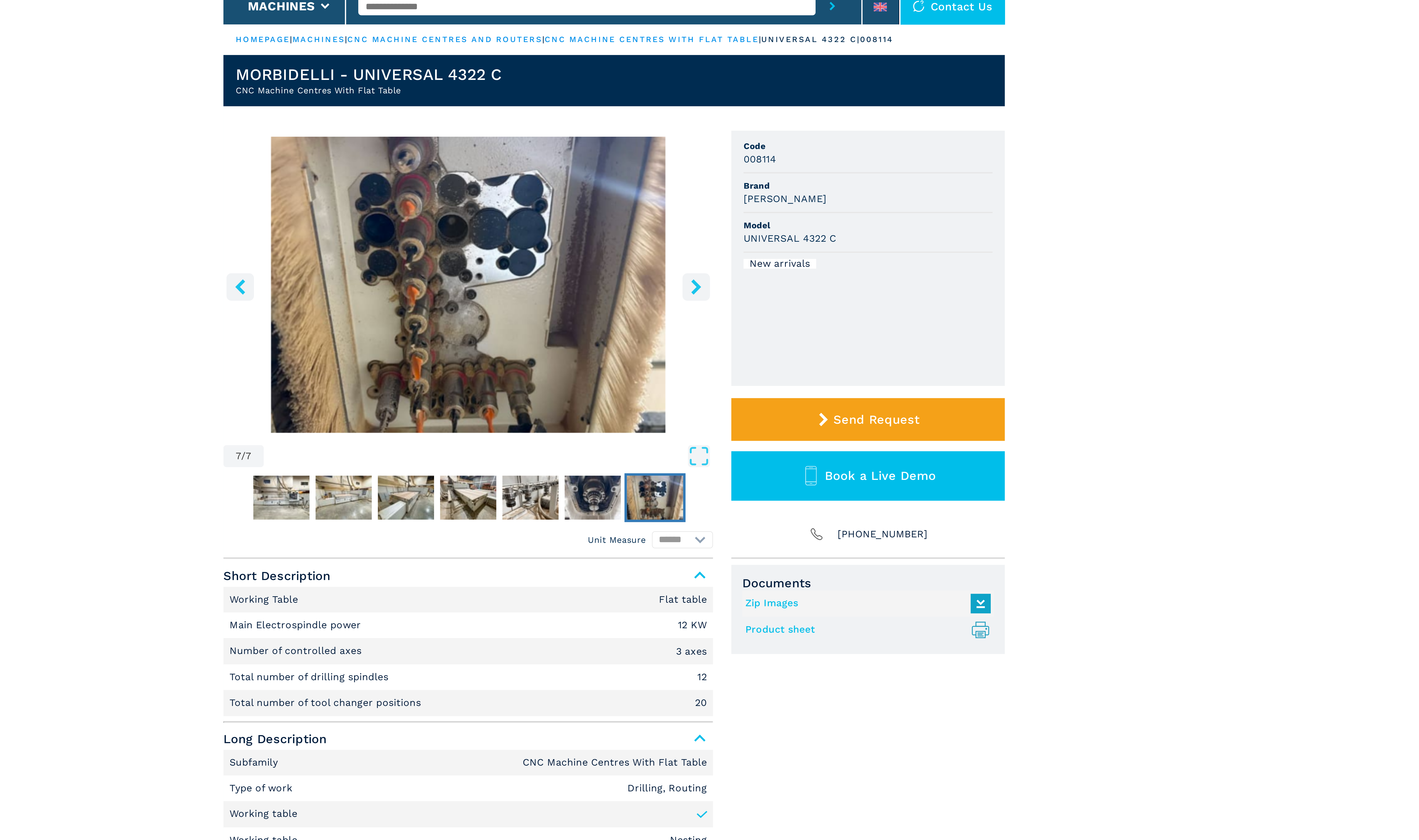
click at [738, 122] on icon "right-button" at bounding box center [739, 123] width 6 height 6
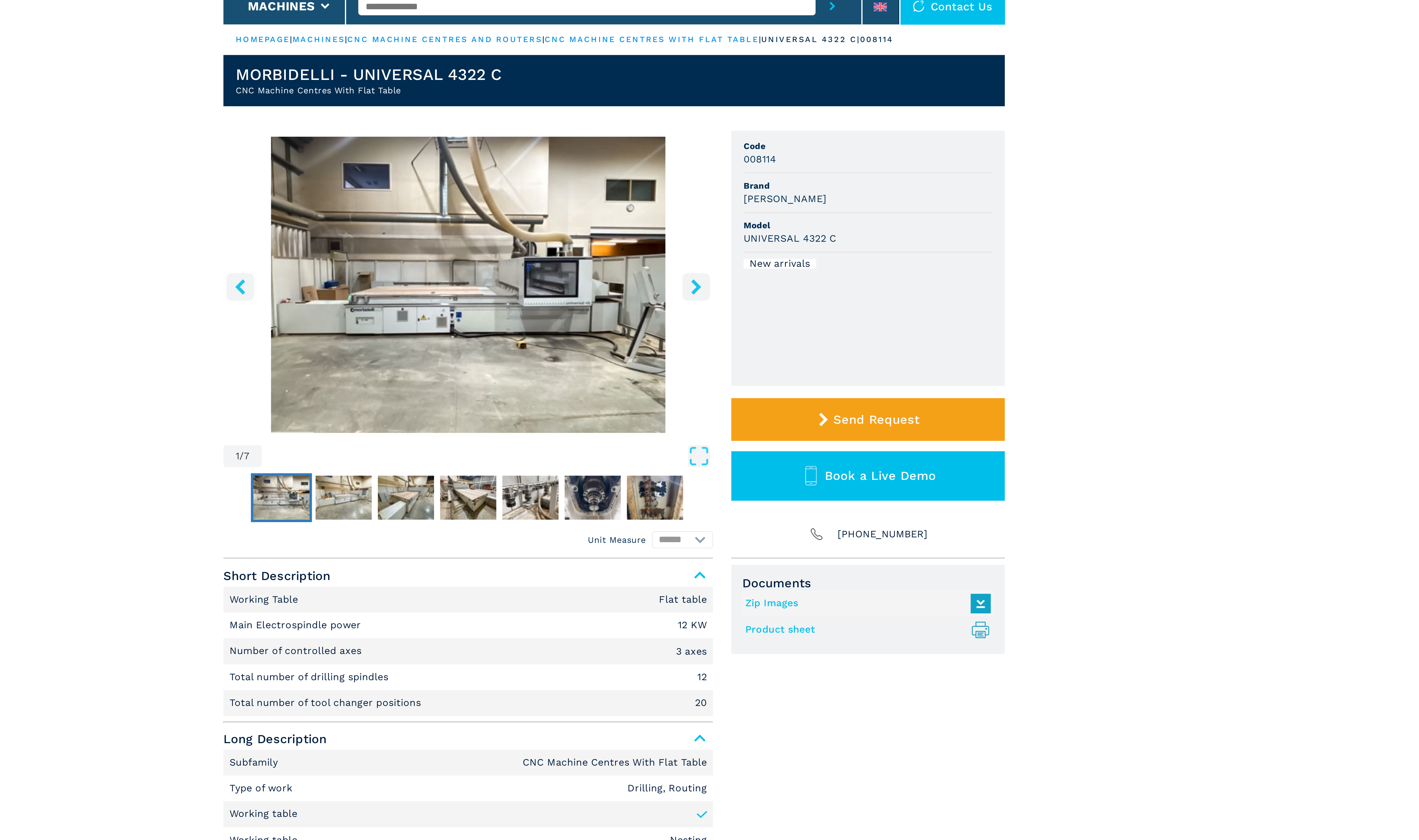
click at [738, 122] on icon "right-button" at bounding box center [739, 123] width 6 height 6
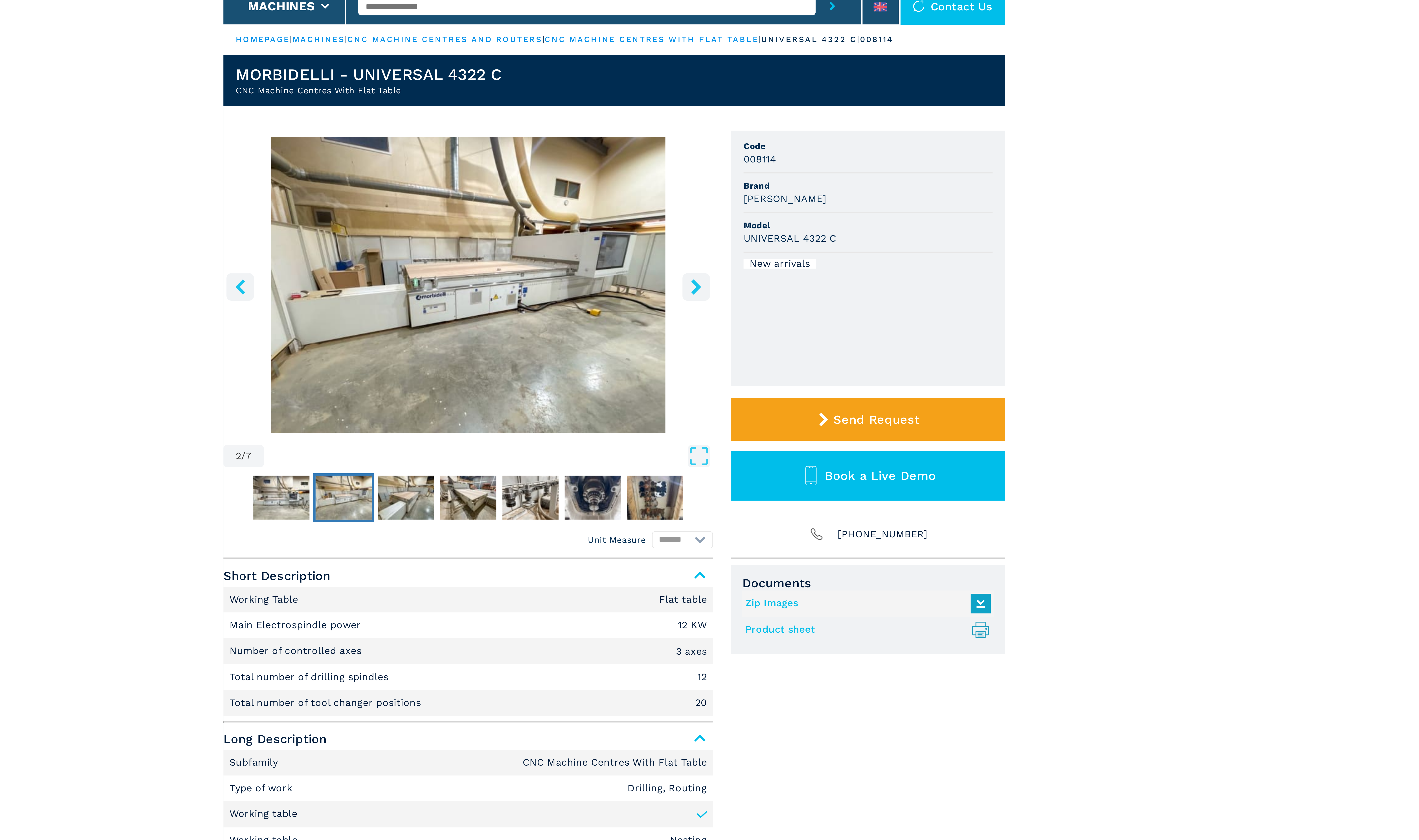
click at [738, 122] on icon "right-button" at bounding box center [739, 123] width 6 height 6
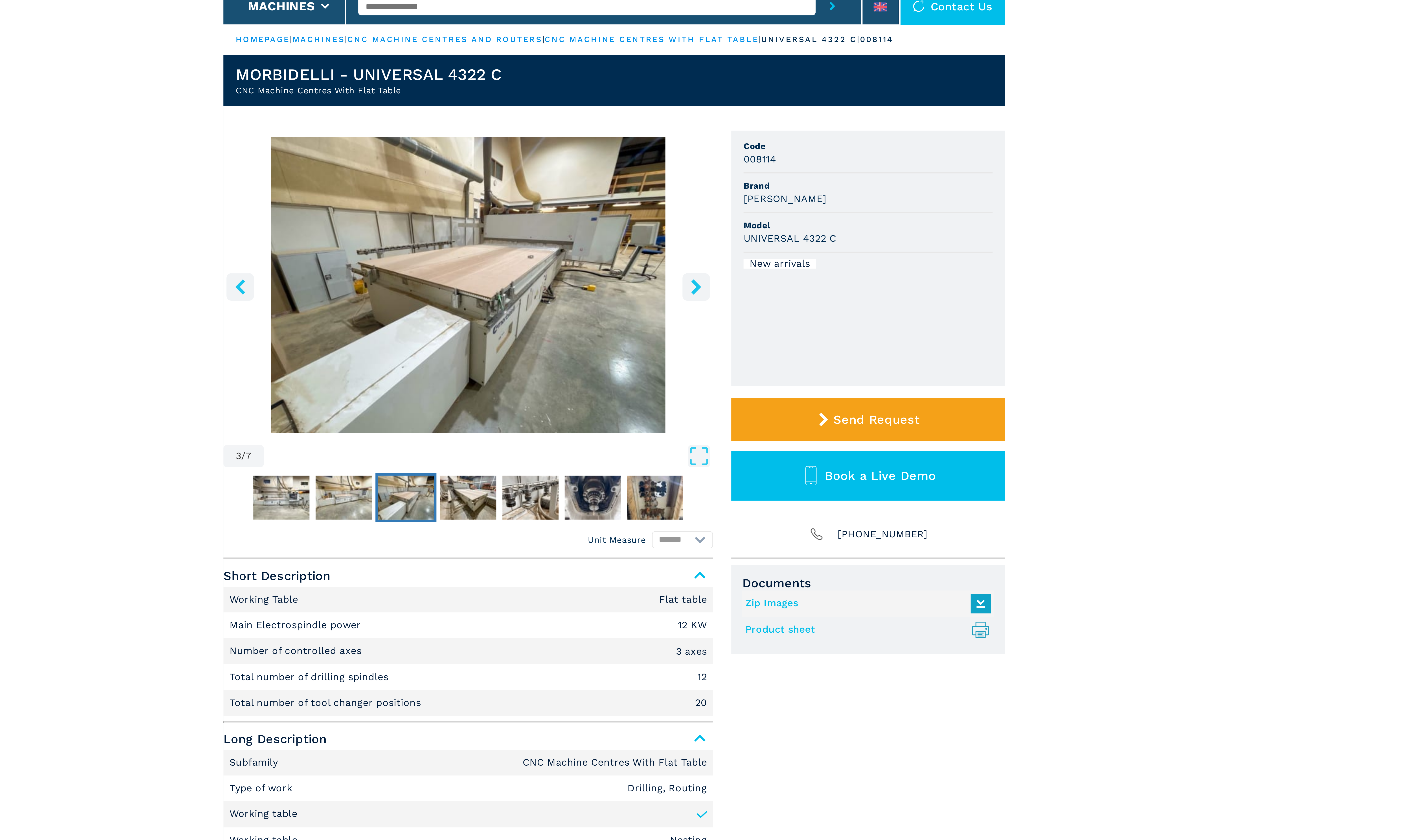
click at [738, 122] on icon "right-button" at bounding box center [739, 123] width 6 height 6
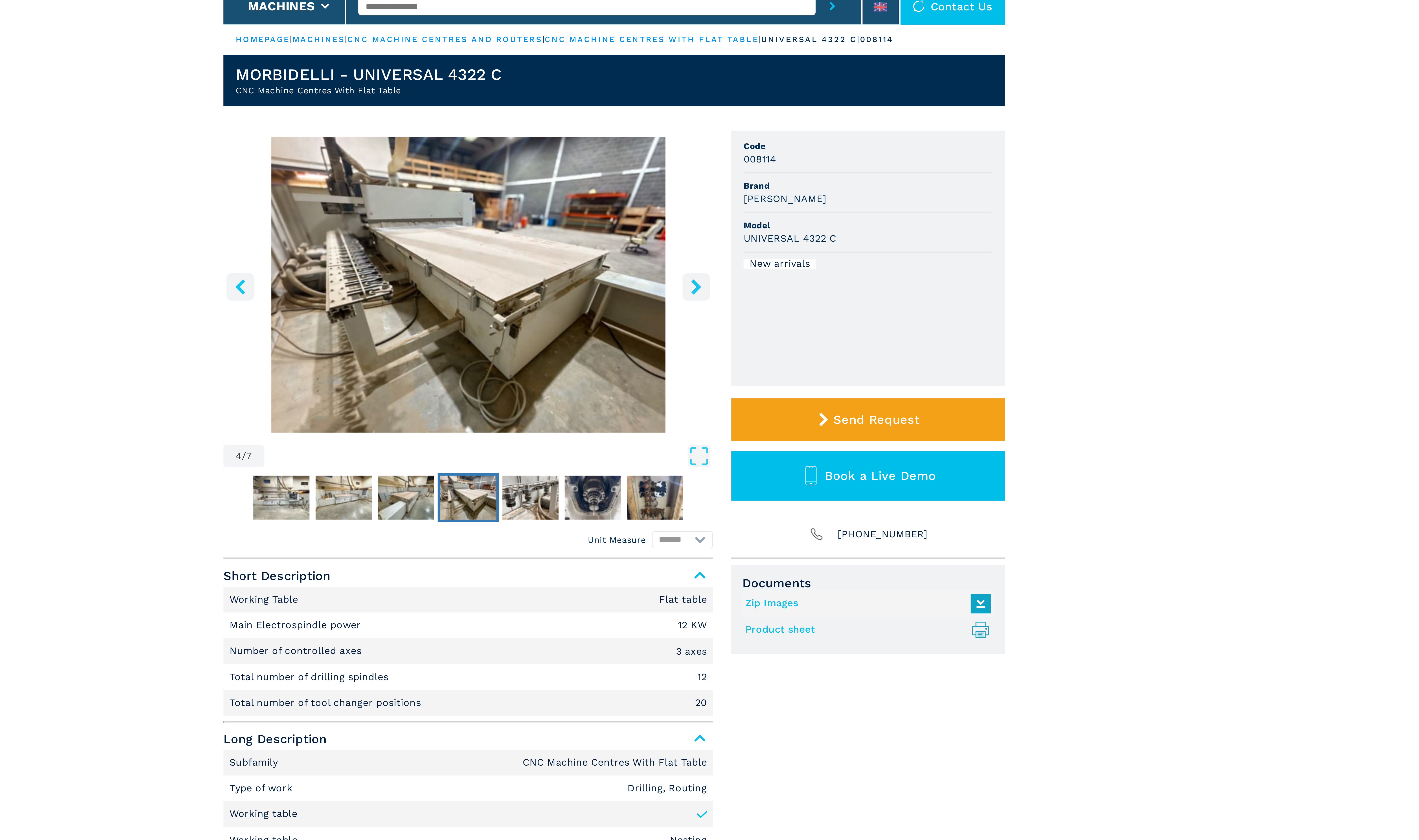
click at [738, 122] on icon "right-button" at bounding box center [739, 123] width 6 height 6
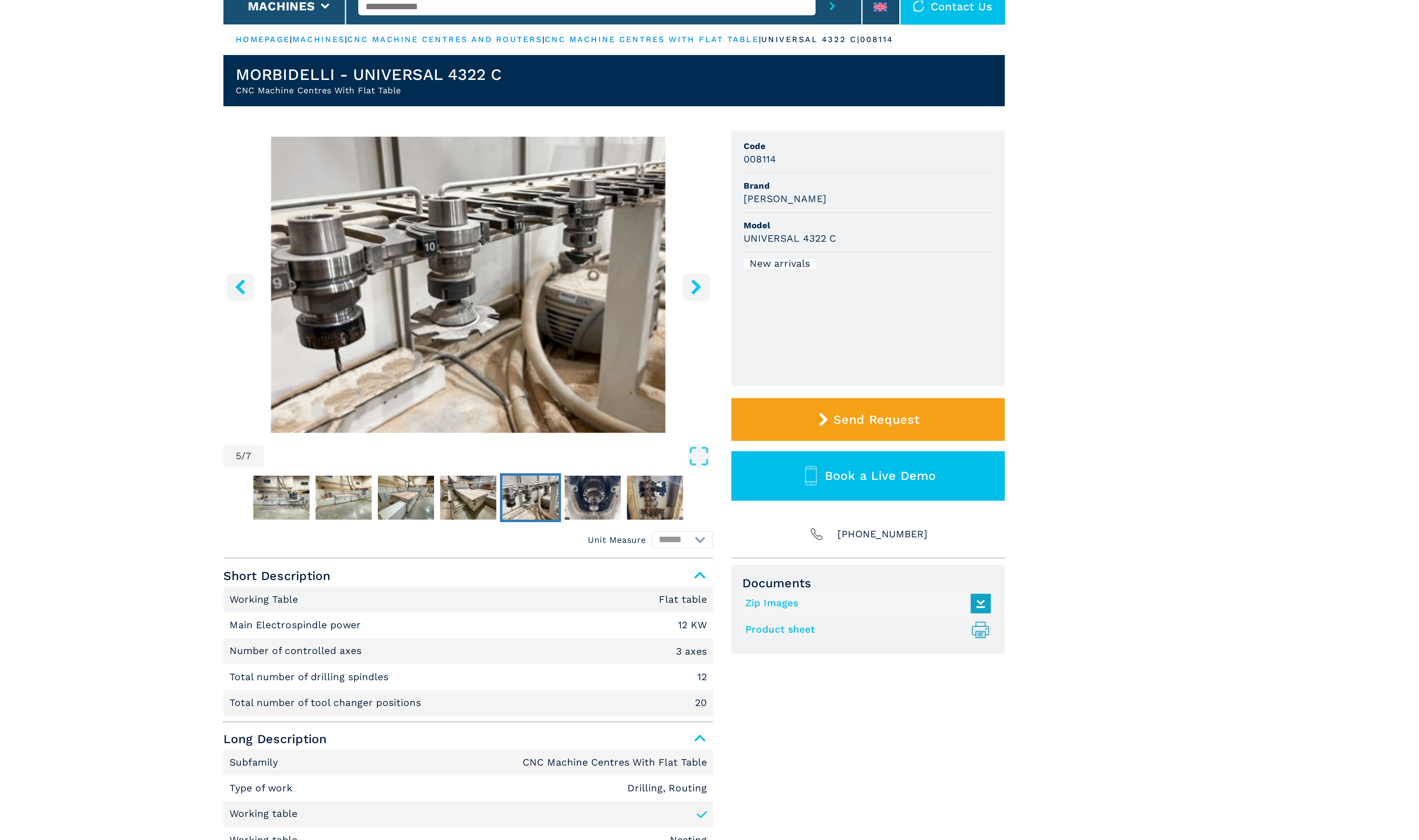
click at [738, 122] on icon "right-button" at bounding box center [739, 123] width 6 height 6
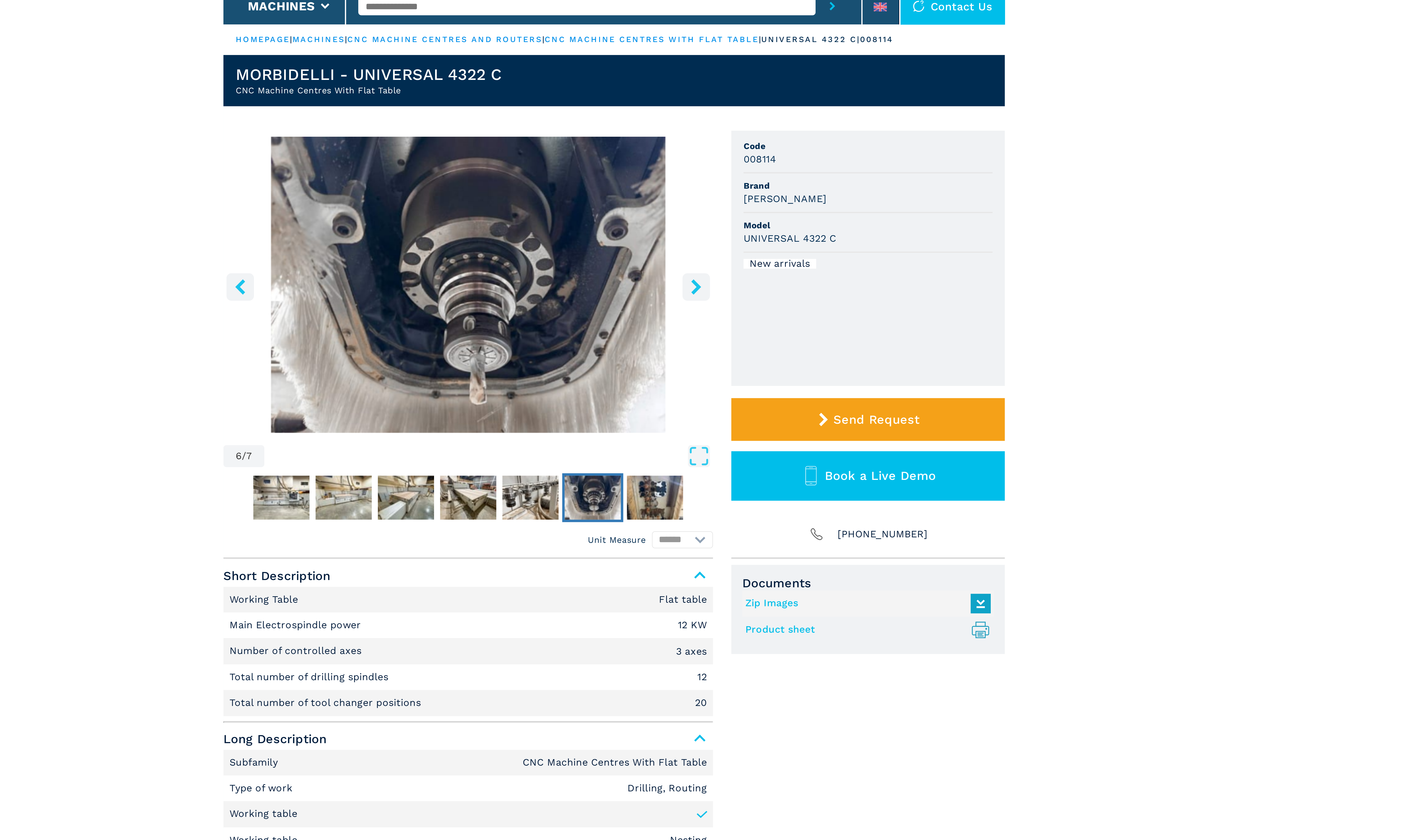
click at [738, 122] on icon "right-button" at bounding box center [739, 123] width 6 height 6
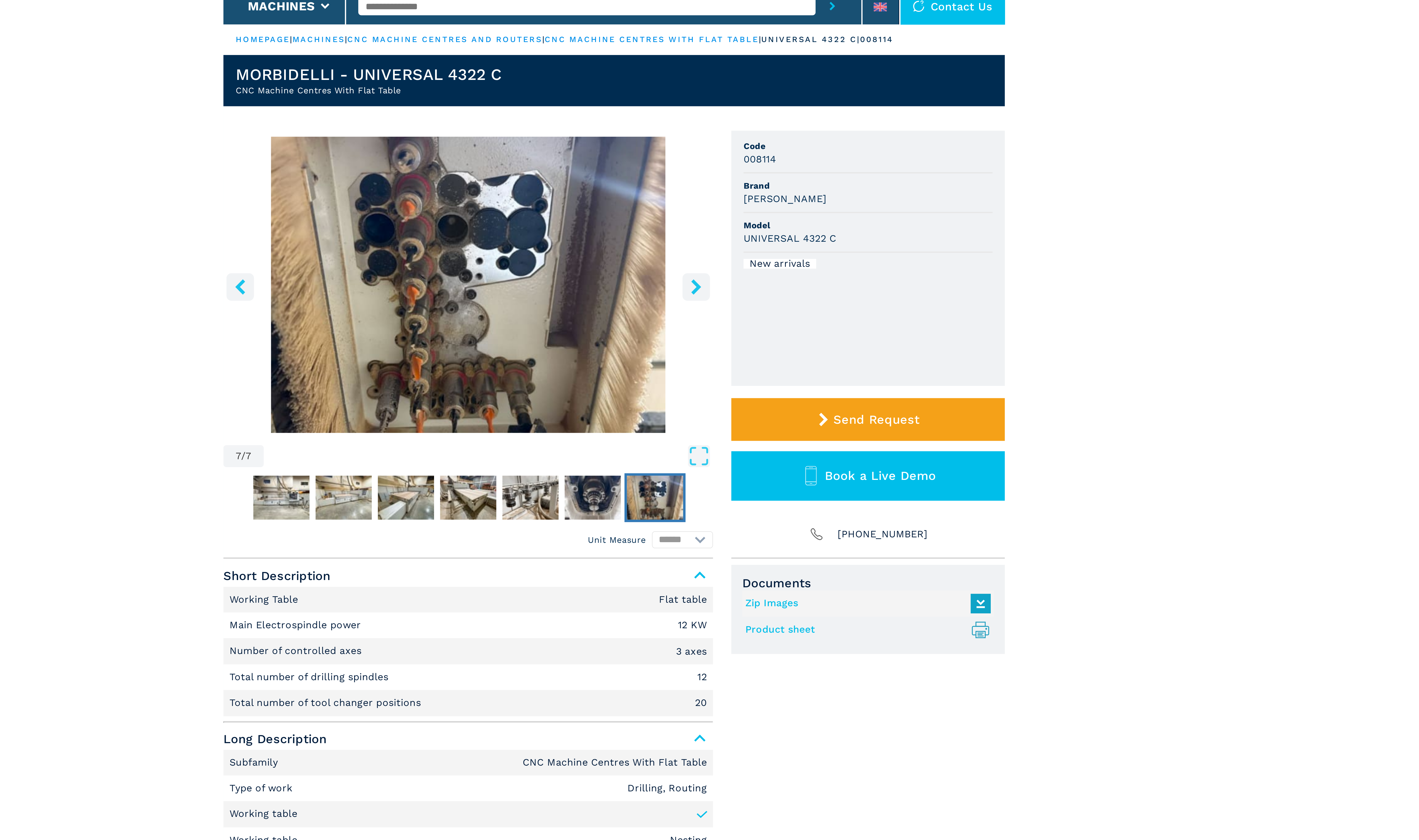
click at [738, 122] on icon "right-button" at bounding box center [739, 123] width 6 height 6
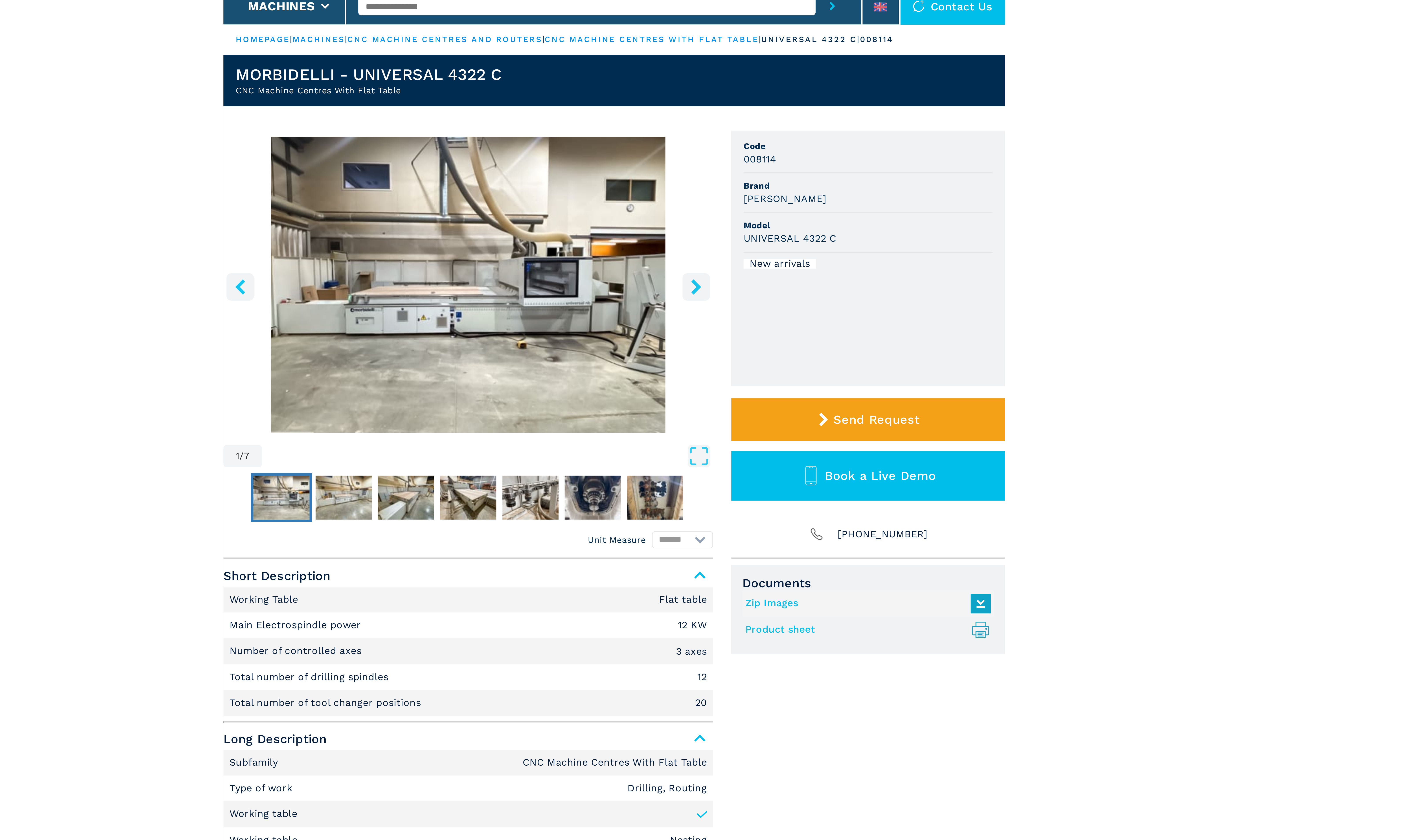
click at [699, 123] on img "Go to Slide 1" at bounding box center [657, 122] width 176 height 107
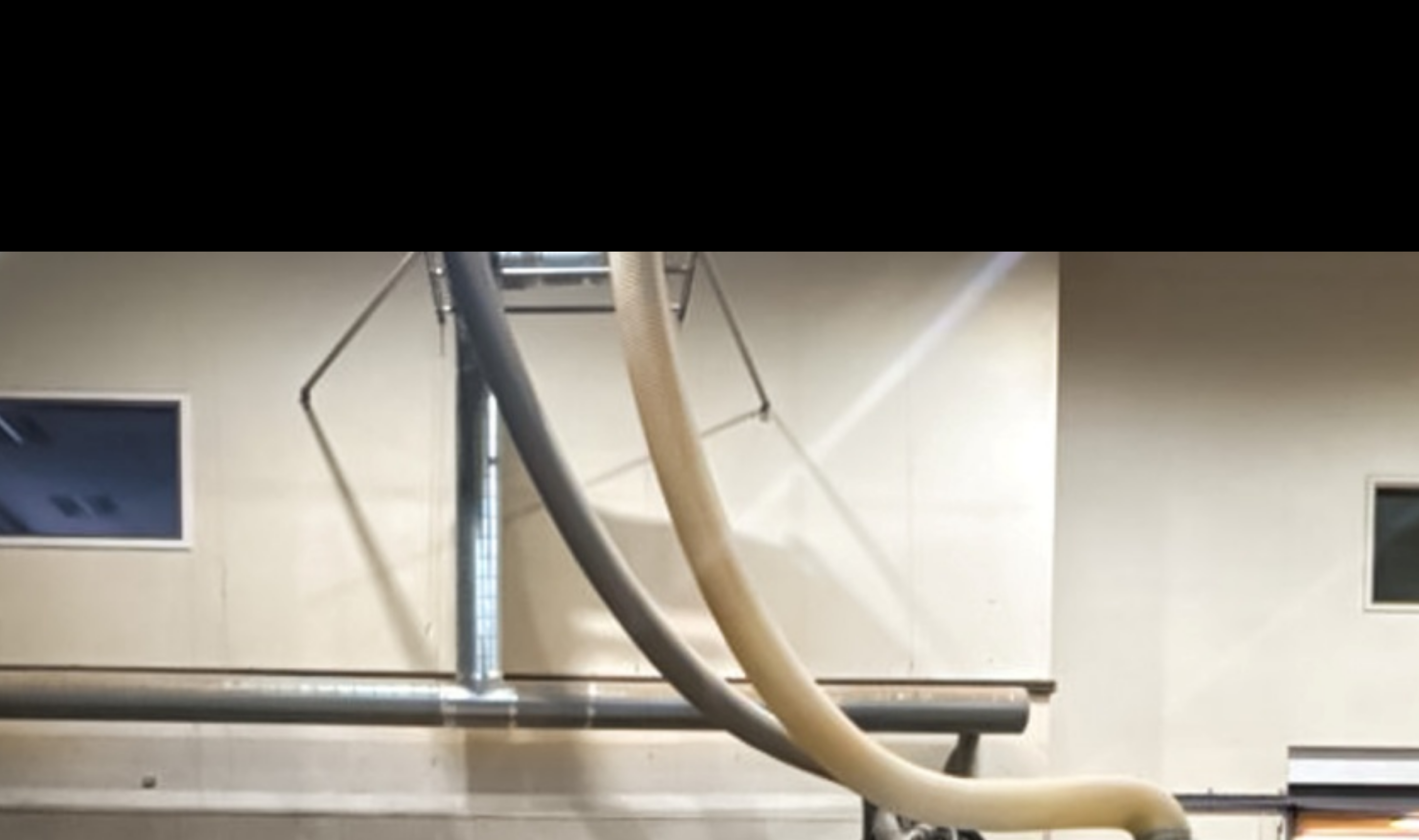
click at [699, 123] on div "× 1 / 7" at bounding box center [710, 420] width 1419 height 840
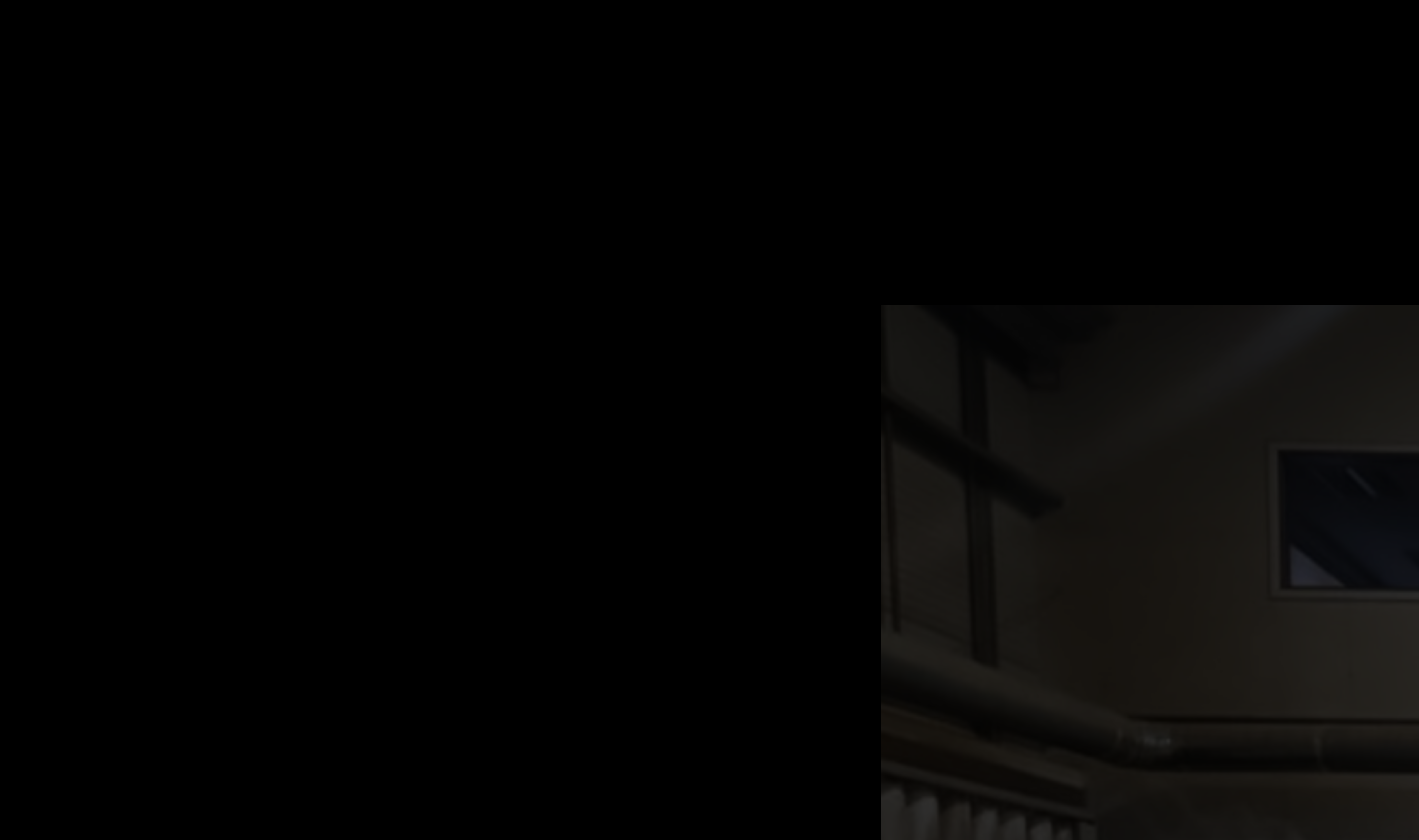
select select "**********"
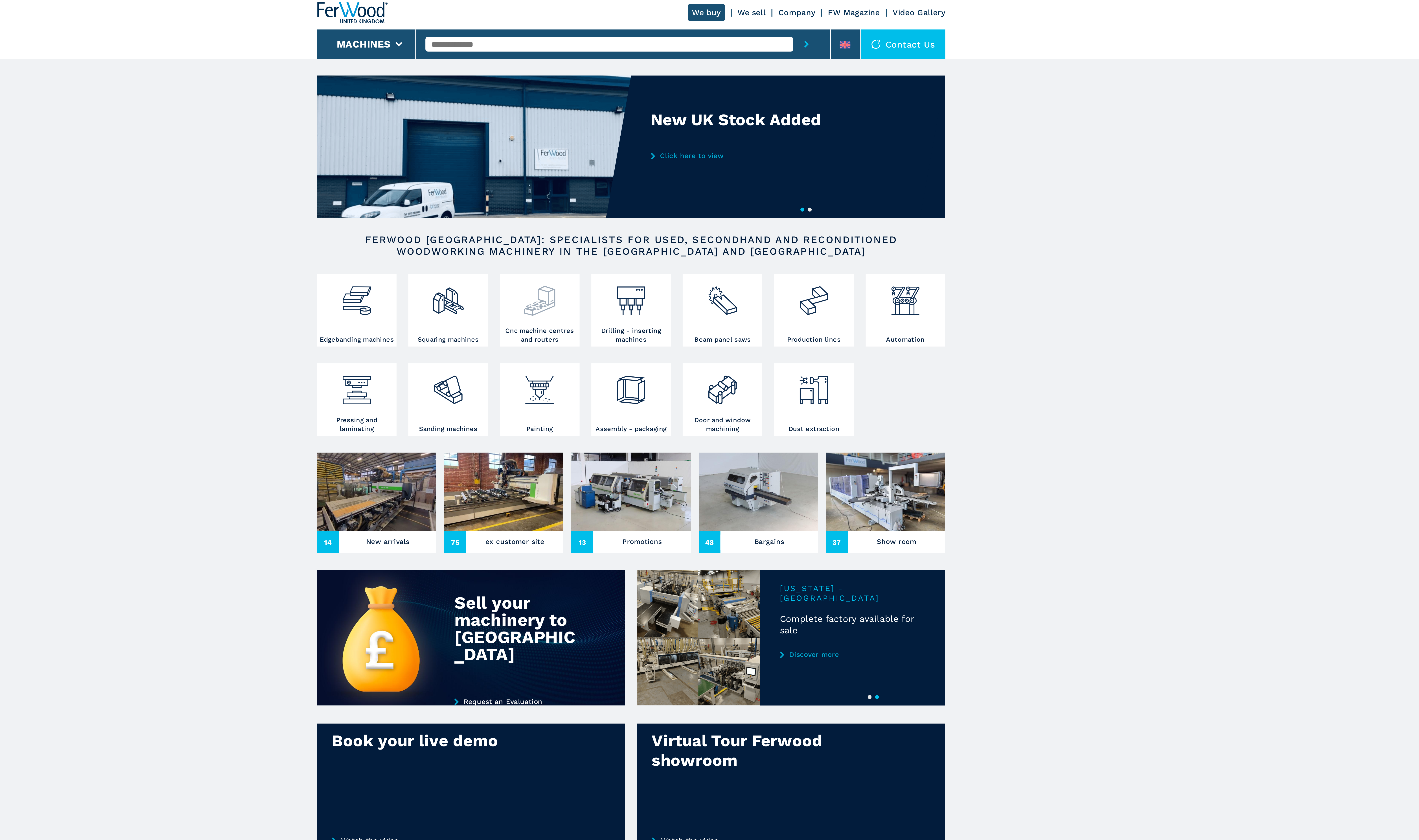
click at [668, 138] on img at bounding box center [669, 135] width 15 height 19
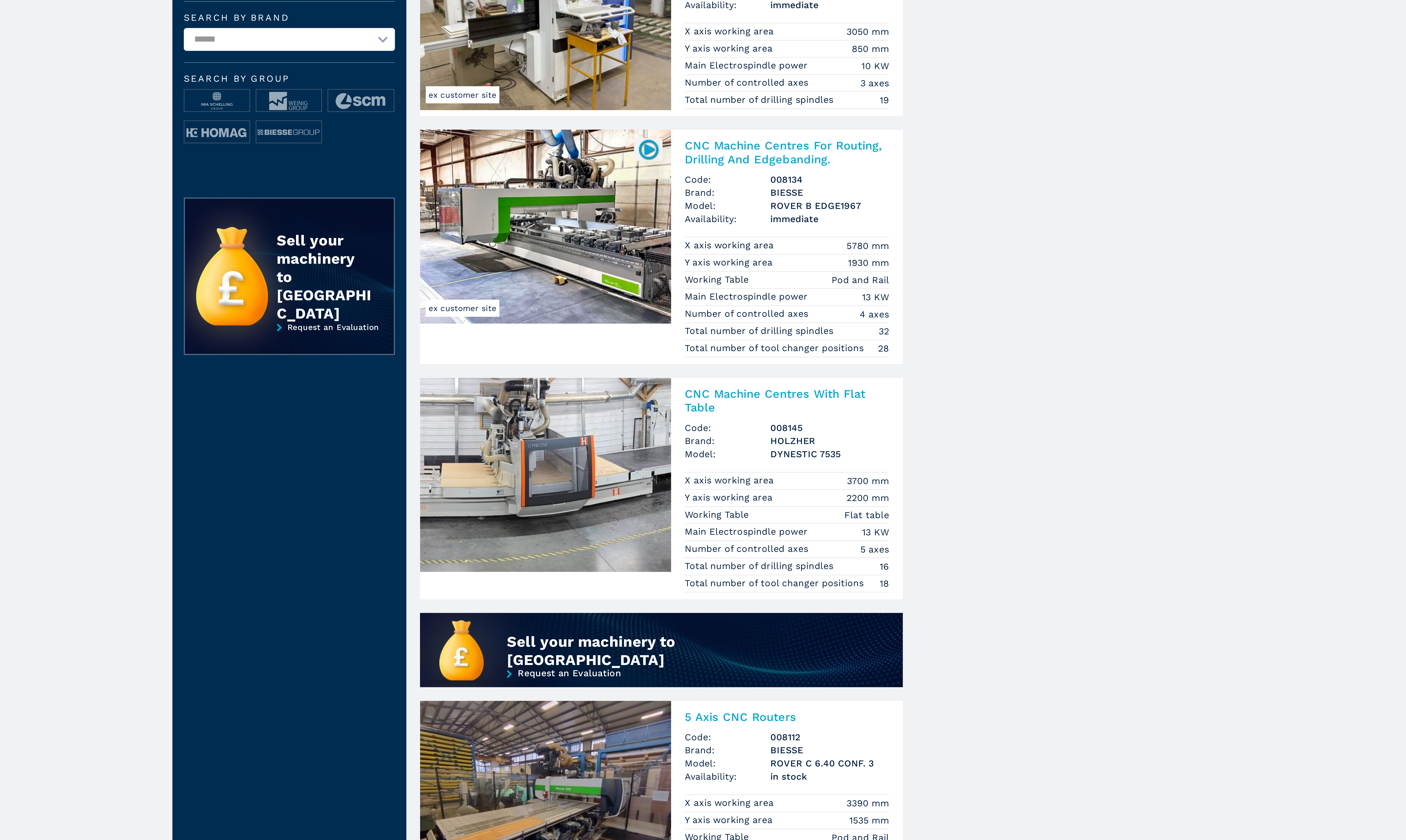
scroll to position [25, 0]
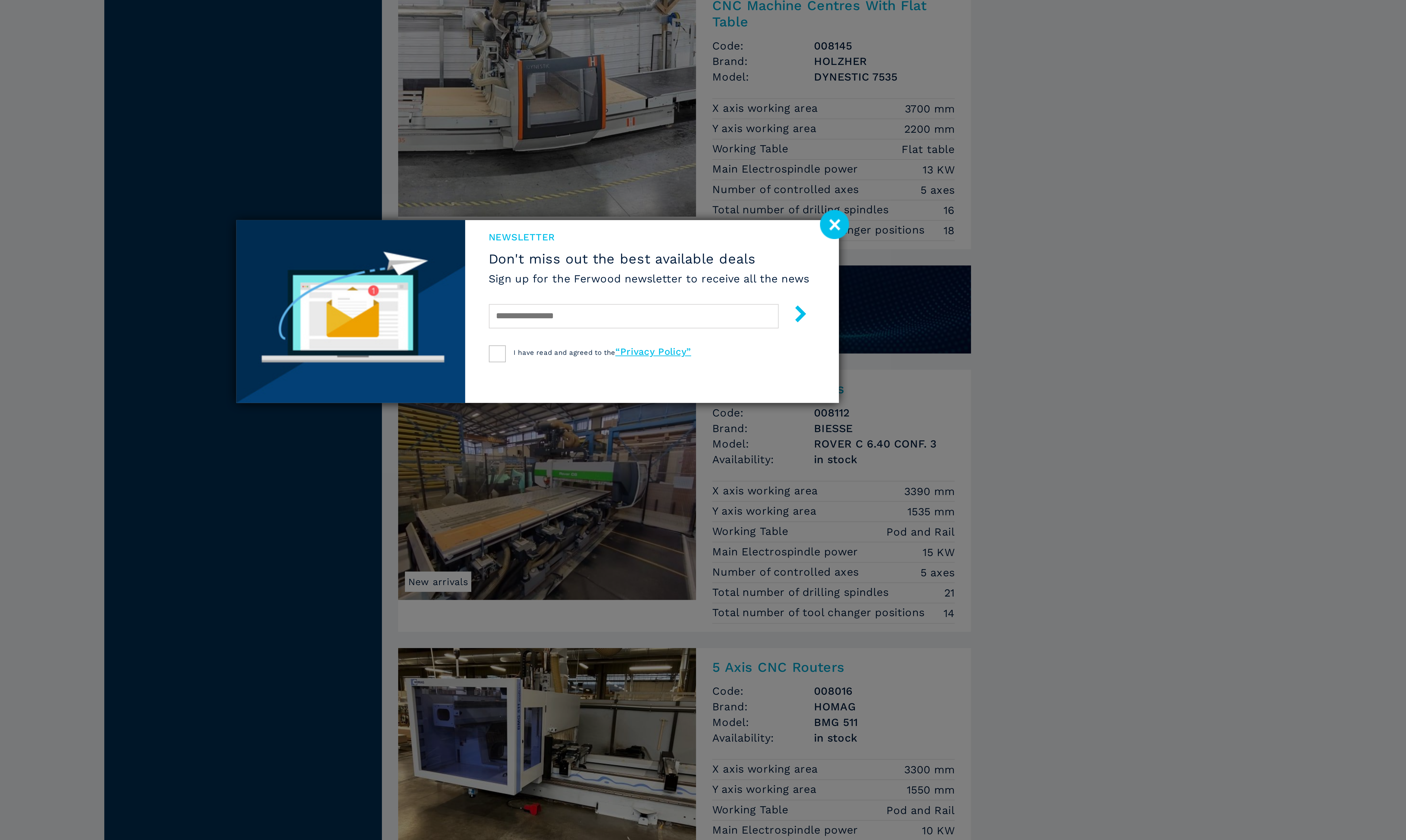
click at [799, 392] on image at bounding box center [799, 391] width 9 height 9
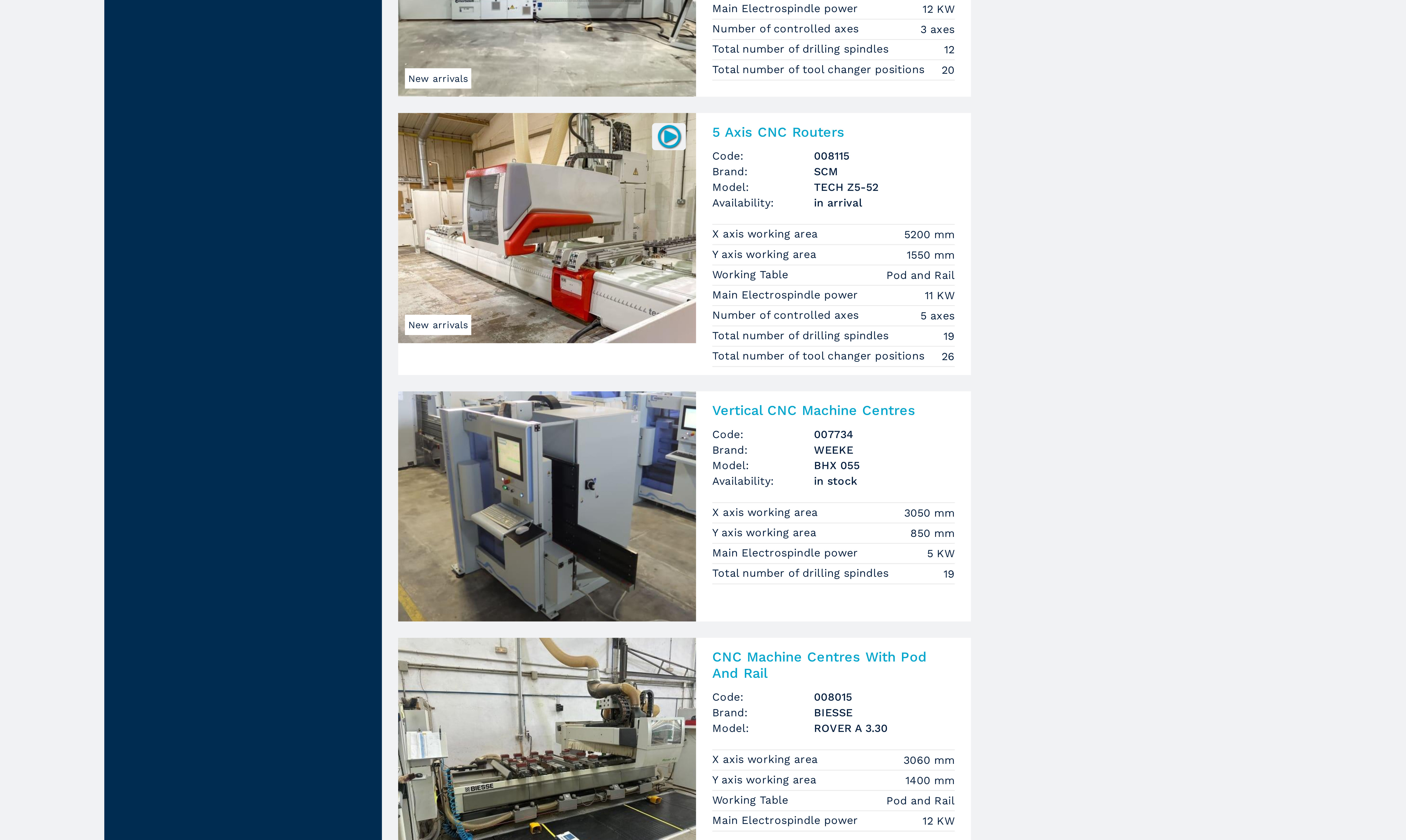
scroll to position [348, 0]
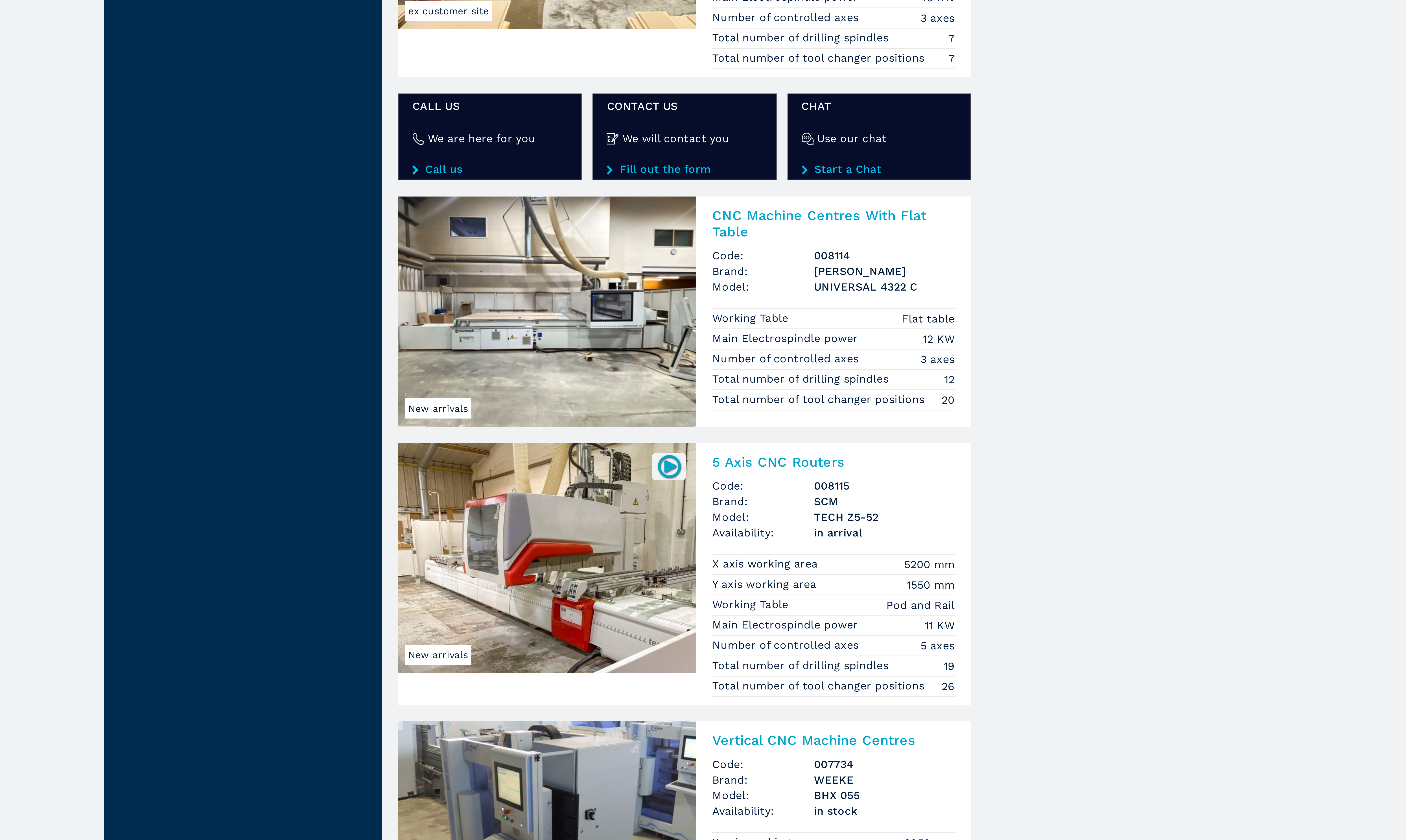
click at [707, 578] on img at bounding box center [706, 559] width 97 height 75
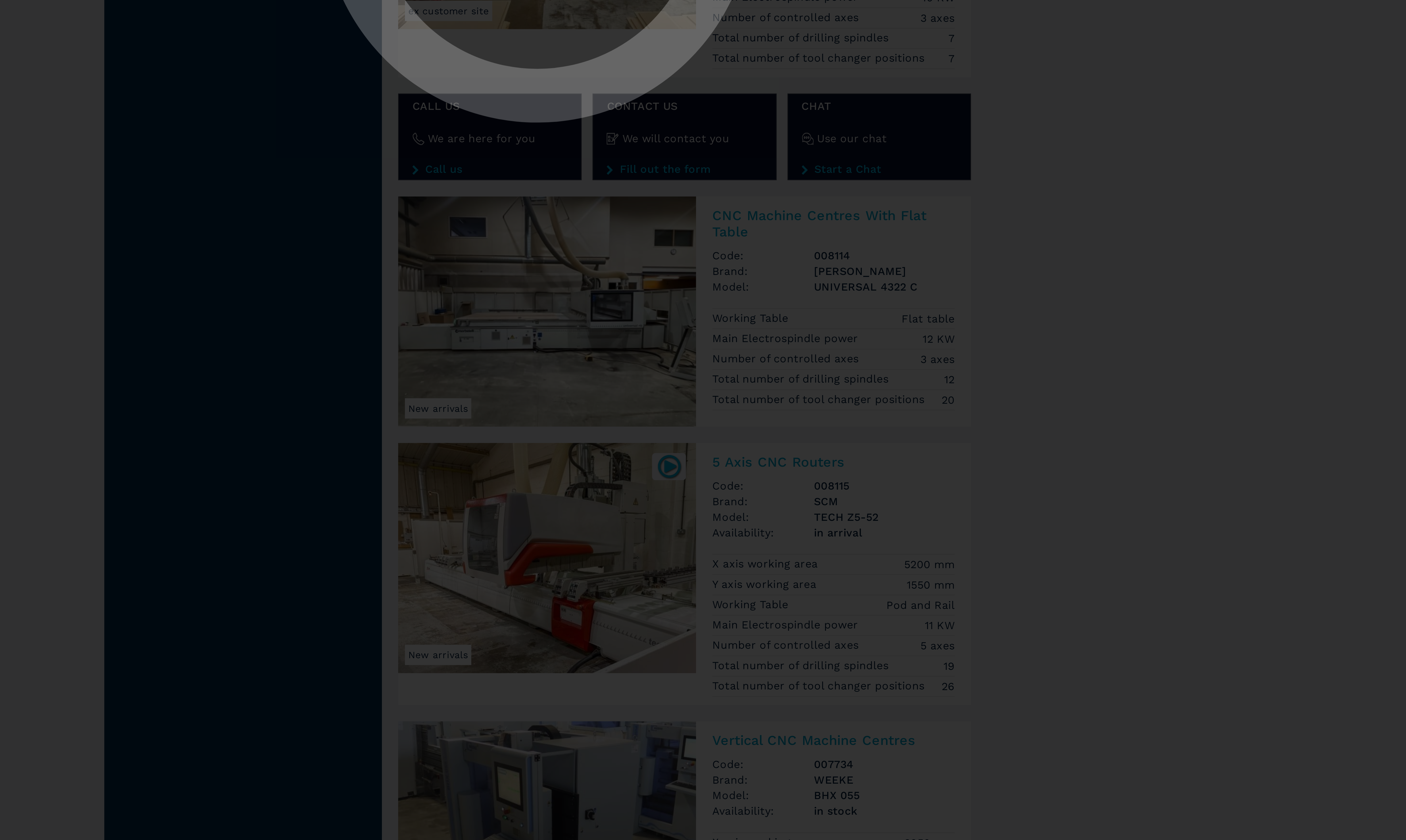
scroll to position [0, 0]
